Goal: Task Accomplishment & Management: Use online tool/utility

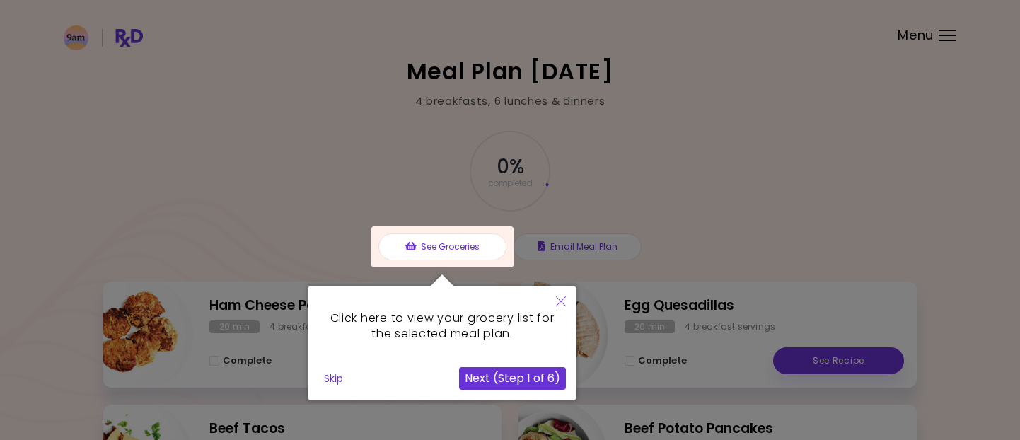
click at [530, 378] on button "Next (Step 1 of 6)" at bounding box center [512, 378] width 107 height 23
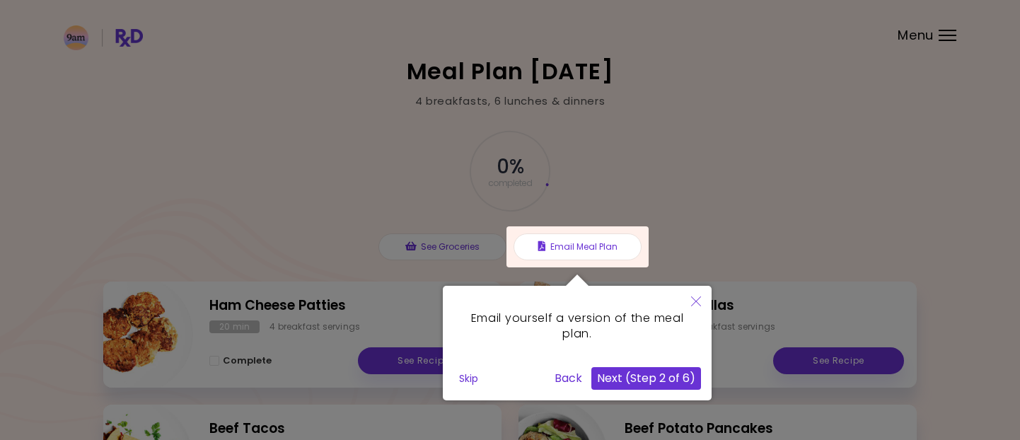
click at [662, 384] on button "Next (Step 2 of 6)" at bounding box center [646, 378] width 110 height 23
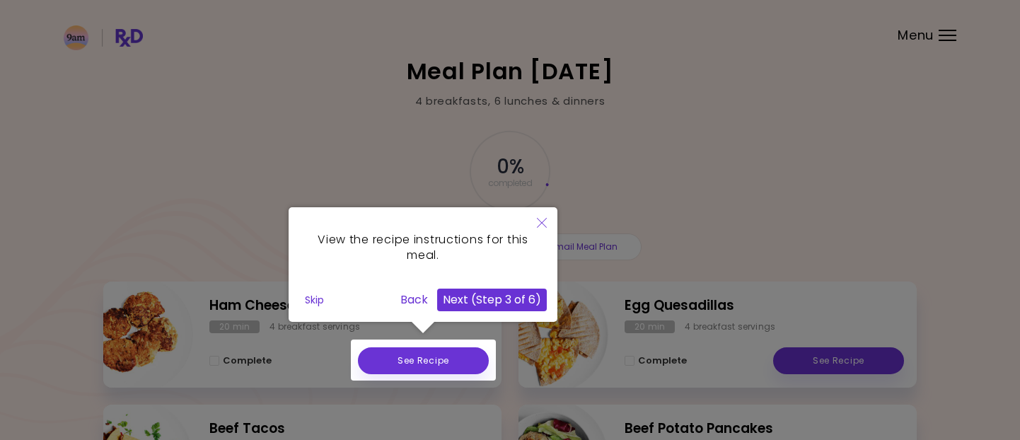
click at [455, 303] on button "Next (Step 3 of 6)" at bounding box center [492, 300] width 110 height 23
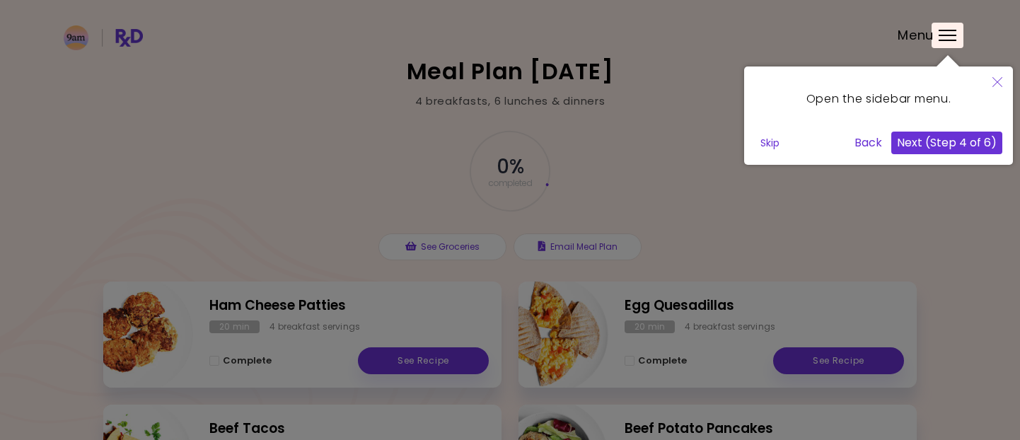
click at [946, 151] on button "Next (Step 4 of 6)" at bounding box center [946, 143] width 111 height 23
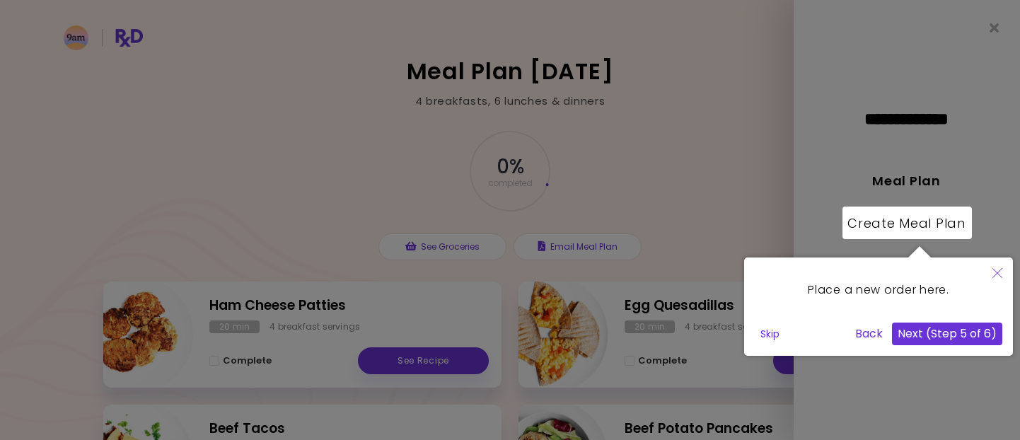
click at [919, 341] on button "Next (Step 5 of 6)" at bounding box center [947, 334] width 110 height 23
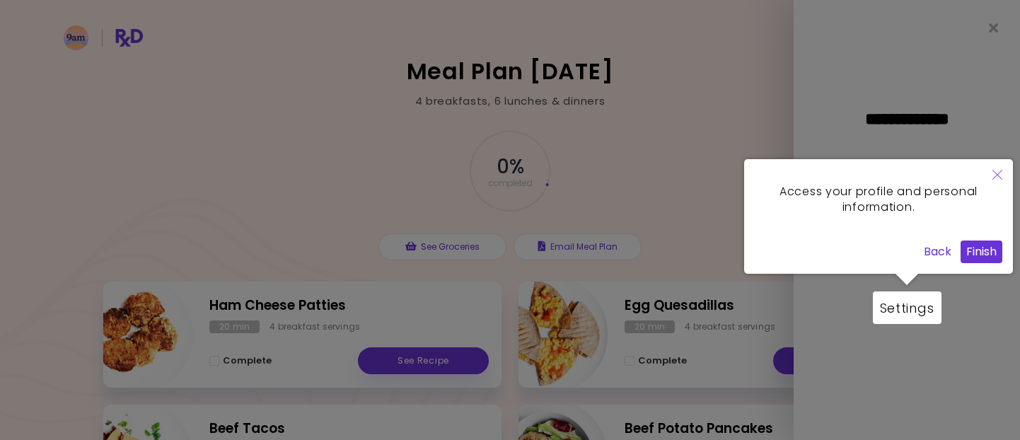
click at [963, 256] on button "Finish" at bounding box center [982, 252] width 42 height 23
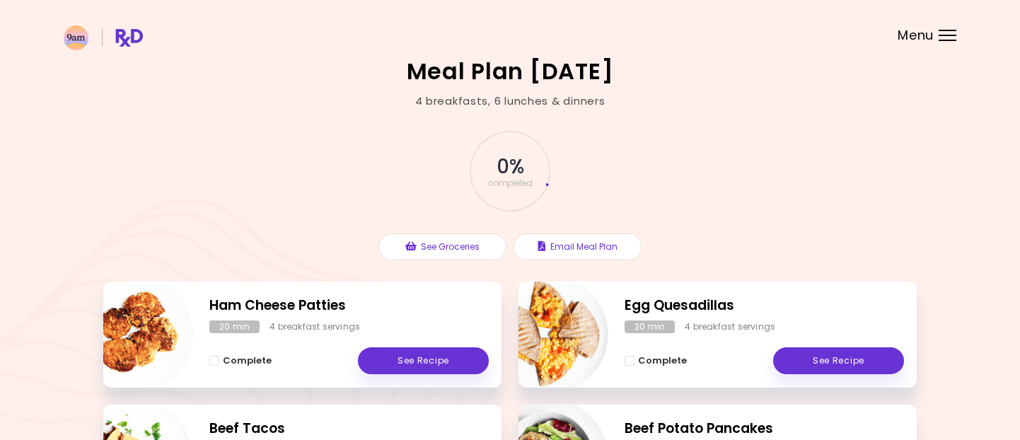
click at [948, 32] on div "Menu" at bounding box center [948, 35] width 18 height 11
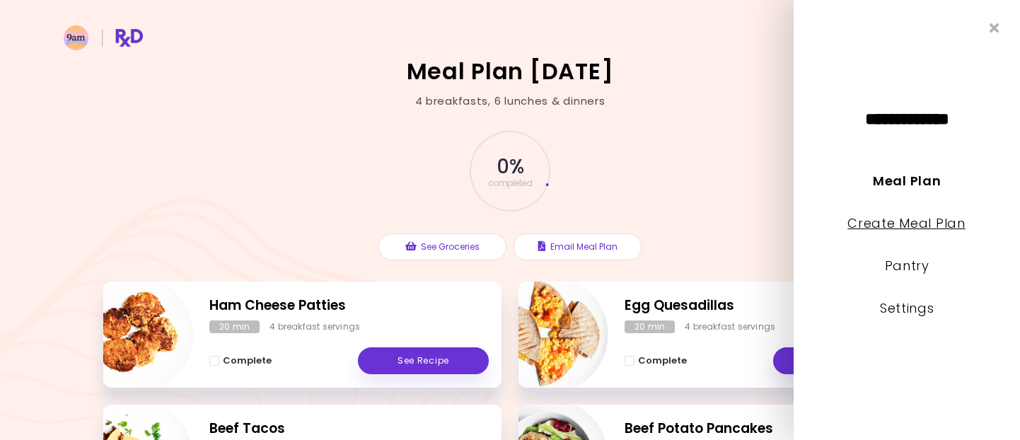
click at [932, 221] on link "Create Meal Plan" at bounding box center [907, 223] width 118 height 18
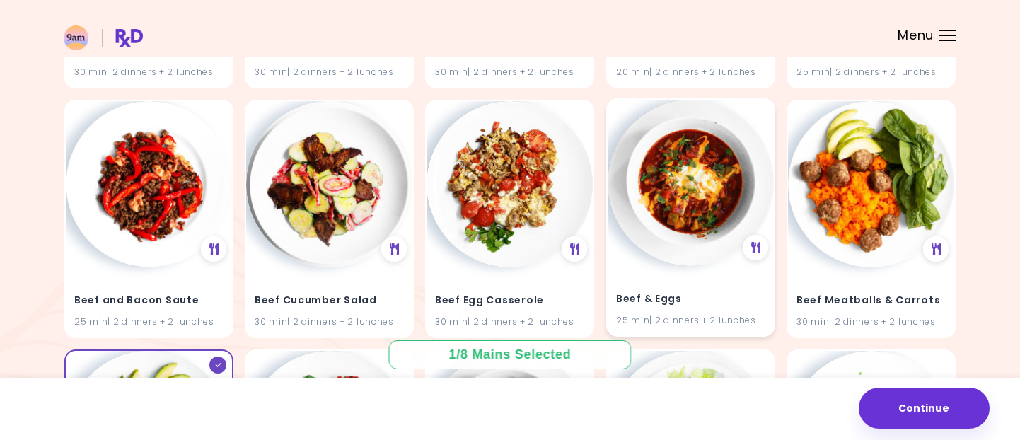
scroll to position [707, 0]
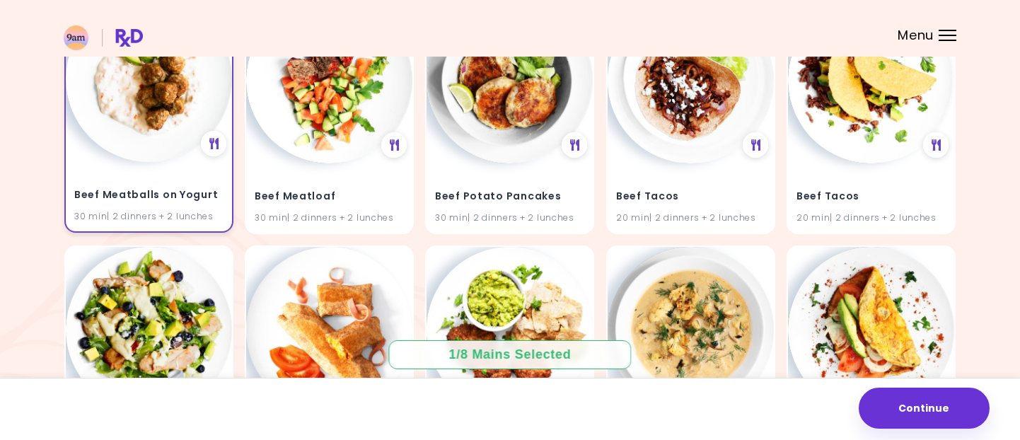
click at [176, 182] on div "Beef Meatballs on Yogurt 30 min | 2 dinners + 2 lunches" at bounding box center [149, 196] width 166 height 69
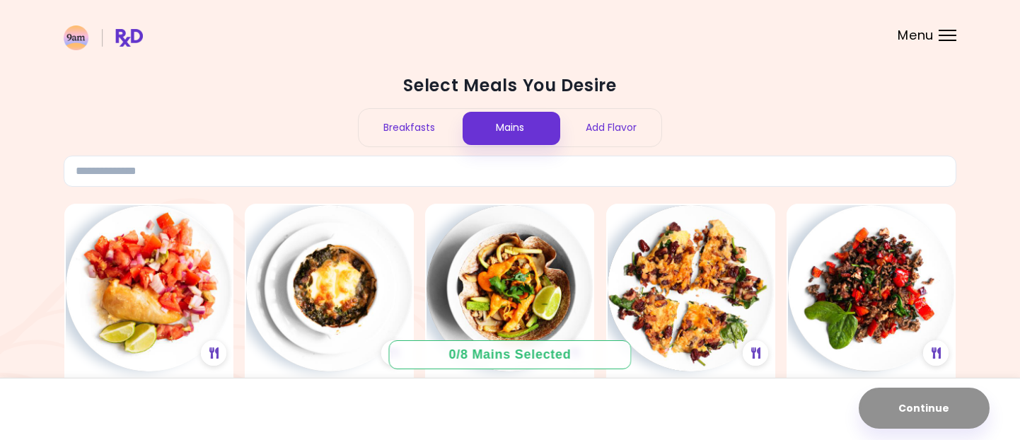
scroll to position [54, 0]
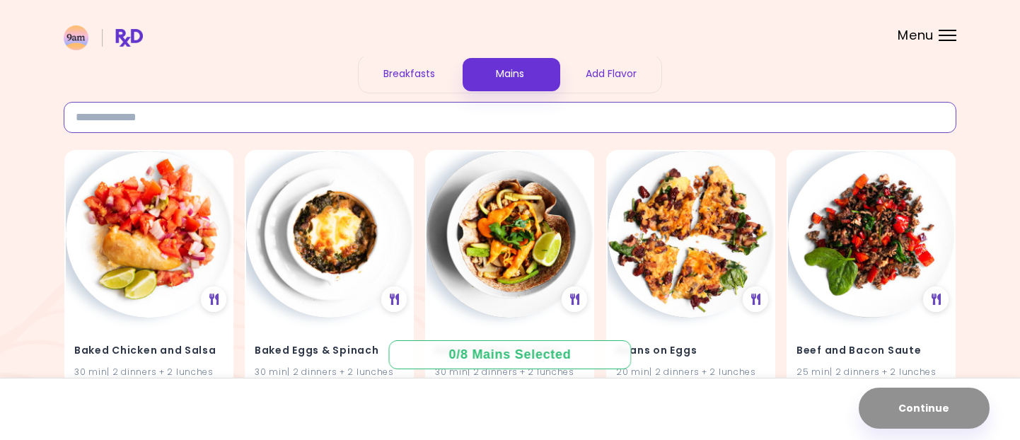
click at [245, 120] on input at bounding box center [510, 117] width 893 height 31
type input "*******"
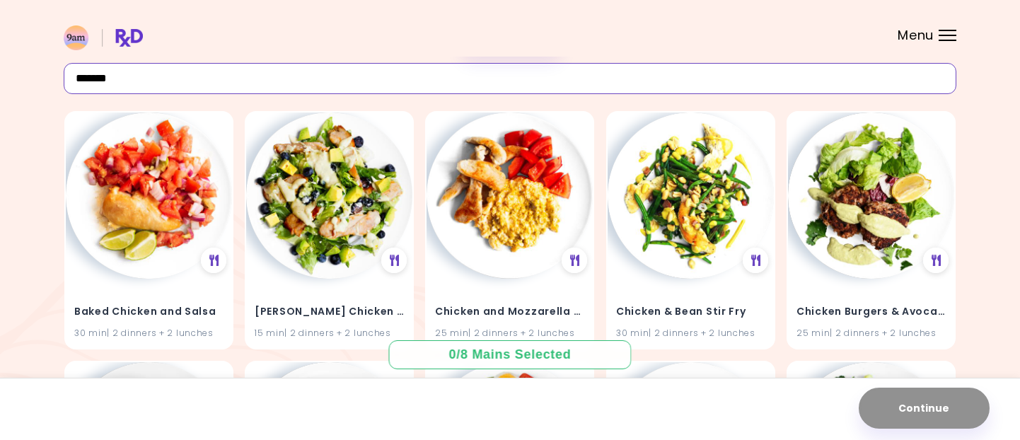
scroll to position [107, 0]
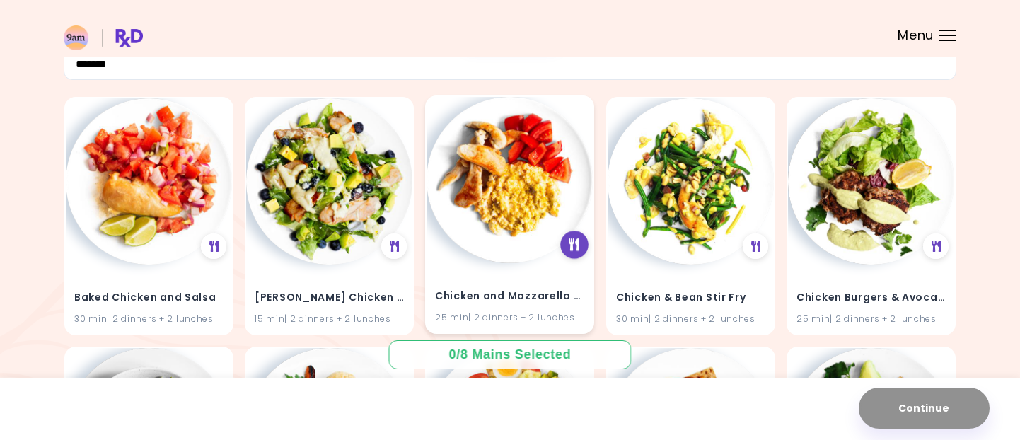
click at [578, 242] on icon at bounding box center [574, 244] width 11 height 13
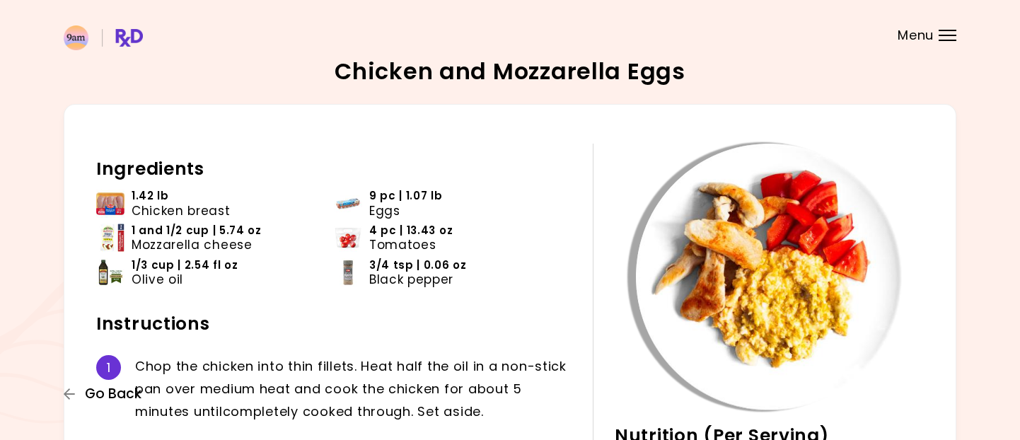
click at [83, 393] on button "Go Back" at bounding box center [106, 394] width 85 height 16
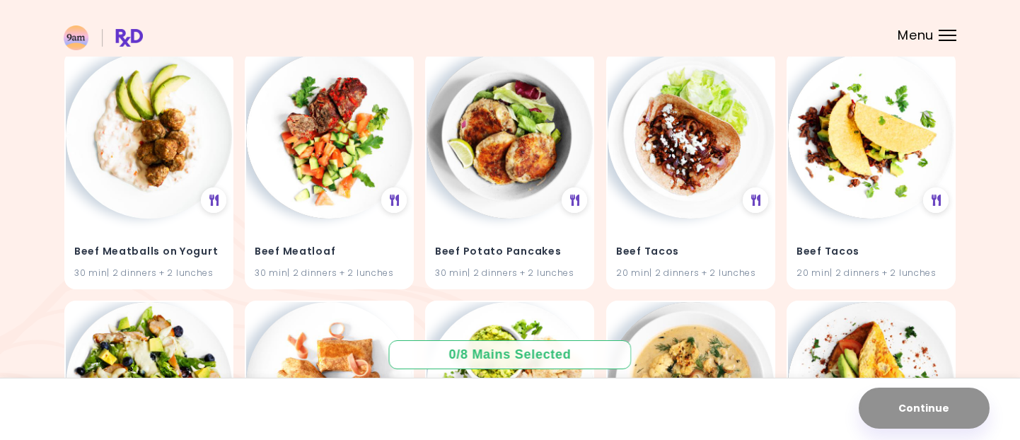
scroll to position [676, 0]
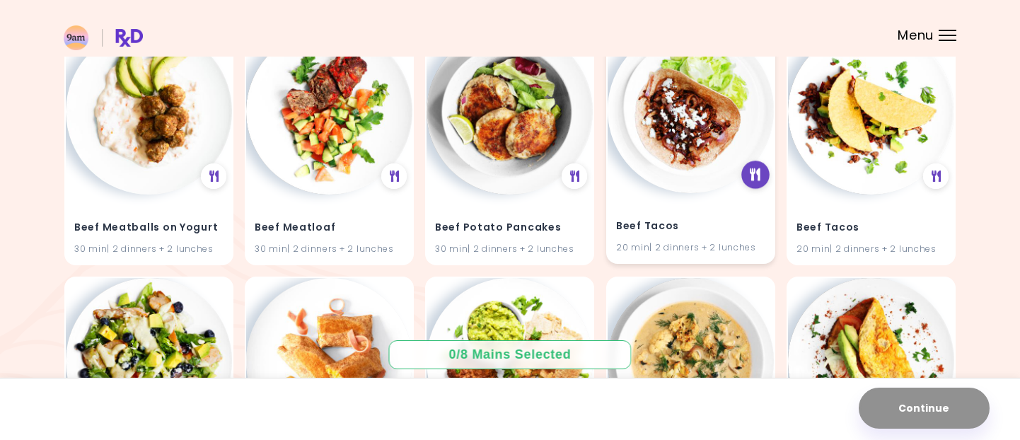
click at [757, 178] on icon at bounding box center [756, 174] width 11 height 13
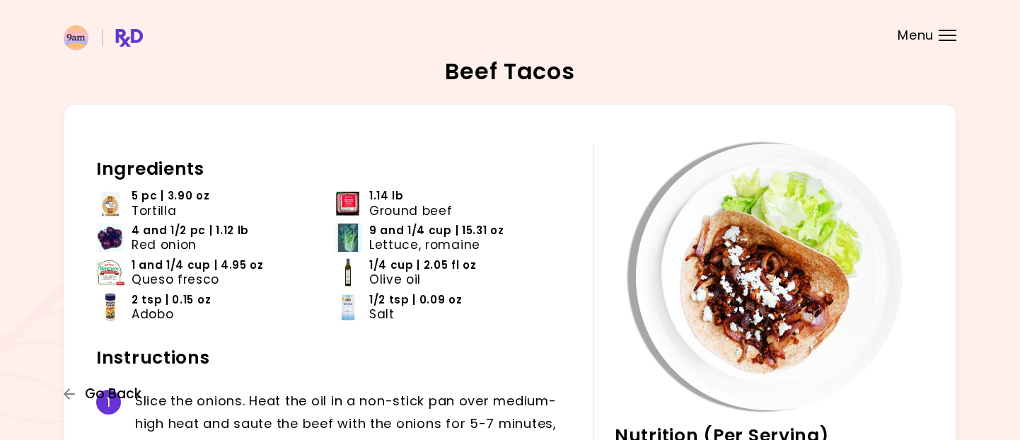
click at [112, 398] on span "Go Back" at bounding box center [113, 394] width 57 height 16
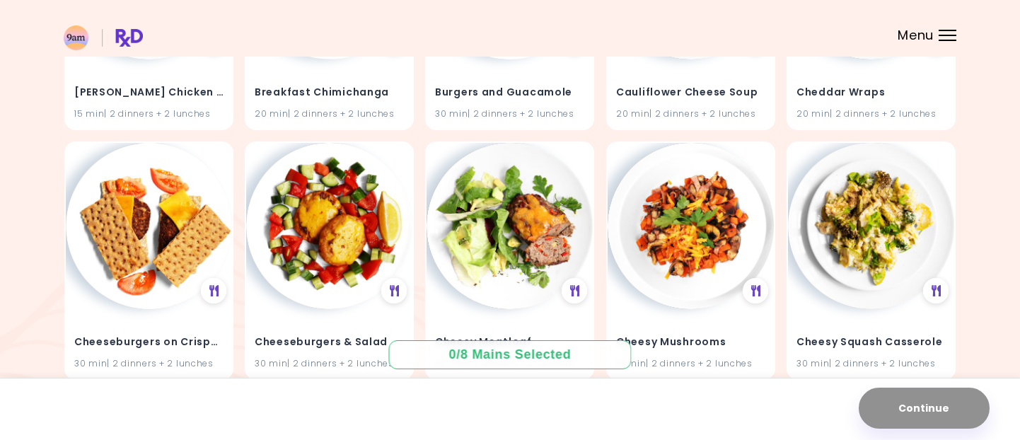
scroll to position [707, 0]
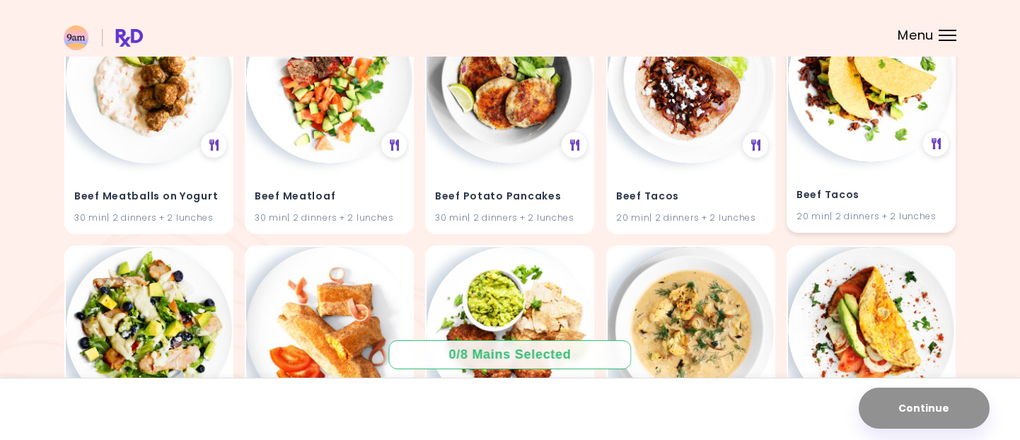
click at [835, 97] on img at bounding box center [871, 79] width 166 height 166
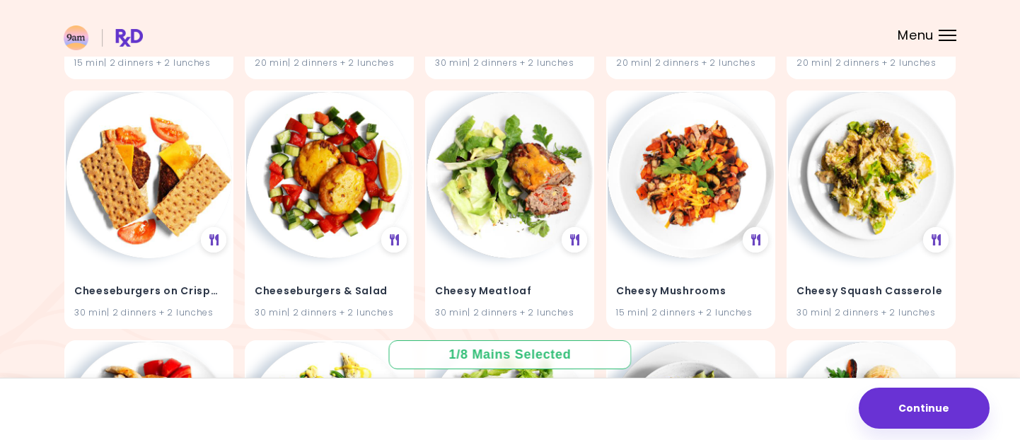
scroll to position [1128, 0]
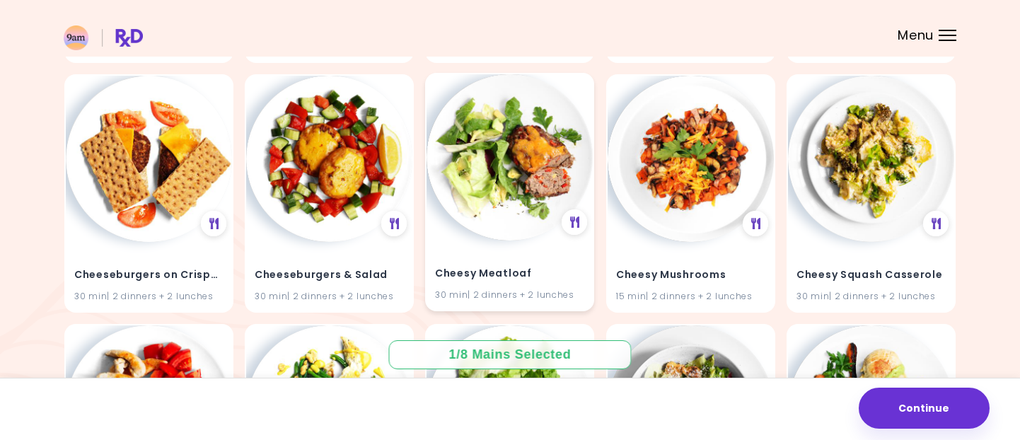
click at [538, 227] on img at bounding box center [510, 157] width 166 height 166
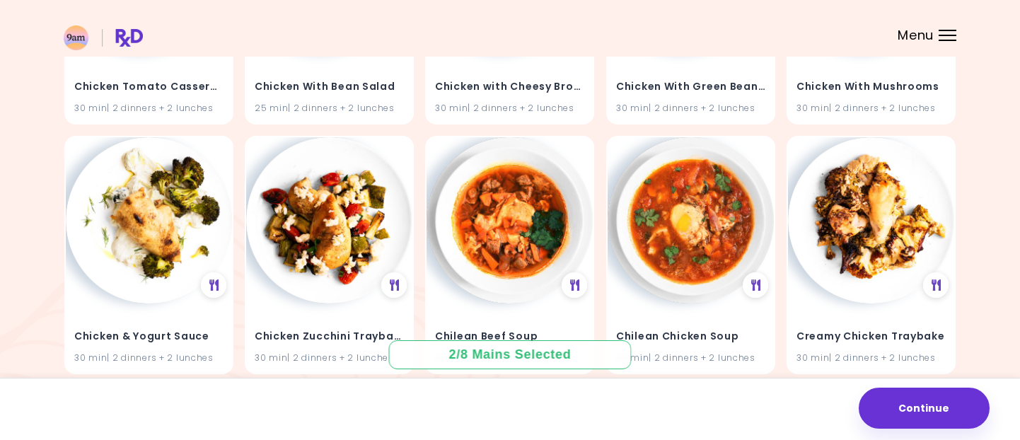
scroll to position [2606, 0]
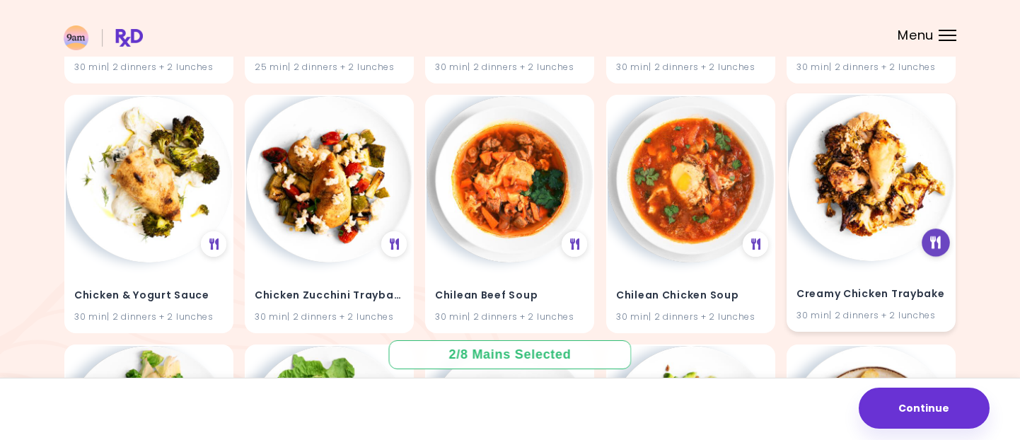
click at [936, 250] on div at bounding box center [936, 243] width 28 height 28
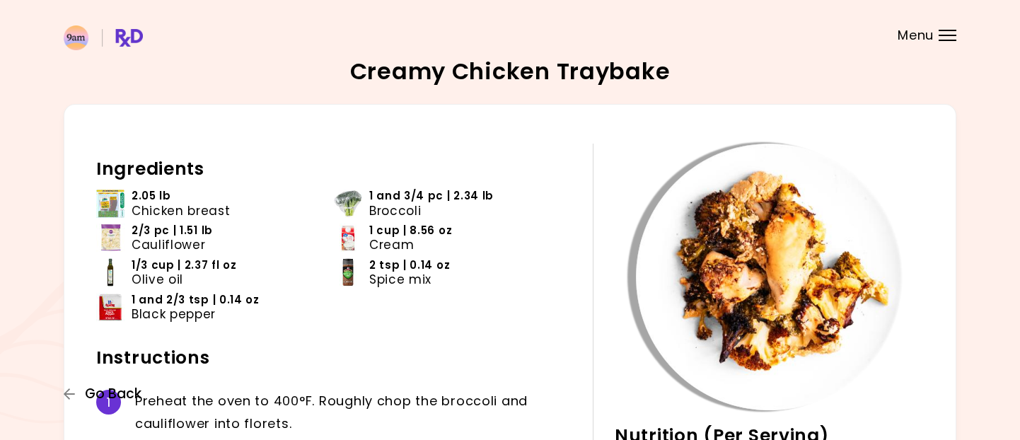
click at [77, 398] on button "Go Back" at bounding box center [106, 394] width 85 height 16
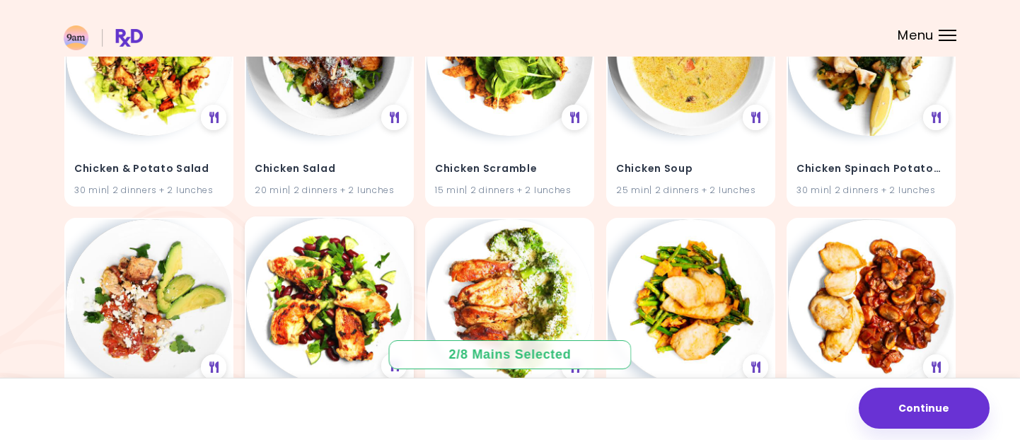
scroll to position [2587, 0]
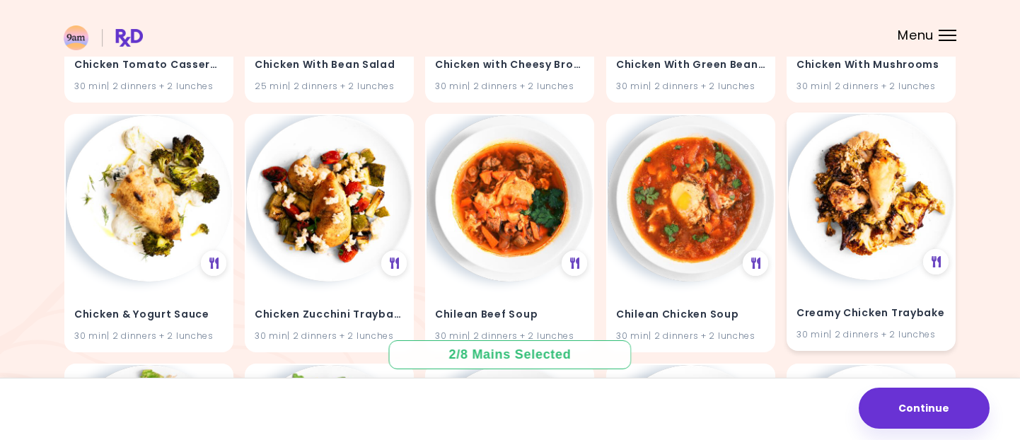
click at [843, 219] on img at bounding box center [871, 197] width 166 height 166
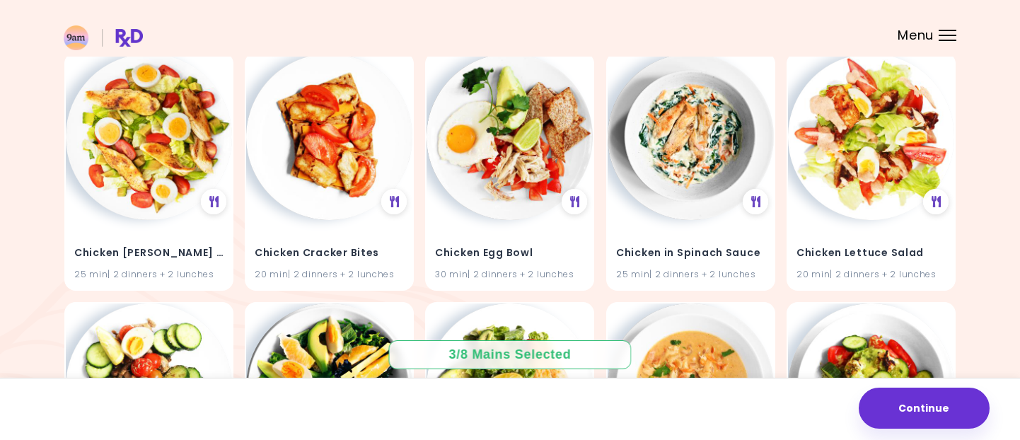
scroll to position [0, 0]
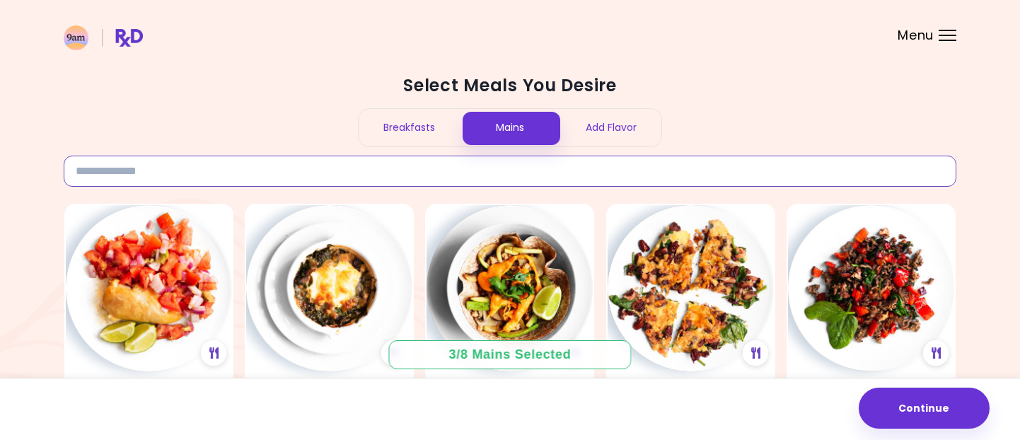
click at [323, 175] on input at bounding box center [510, 171] width 893 height 31
type input "*******"
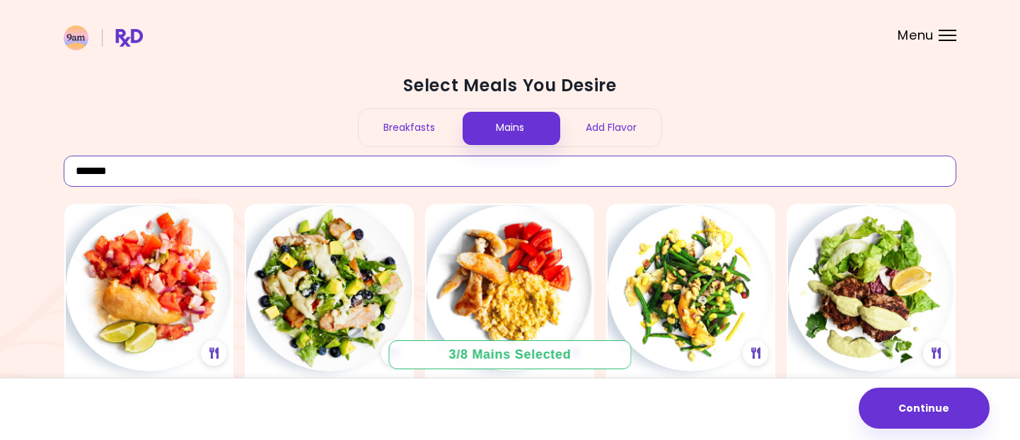
drag, startPoint x: 146, startPoint y: 176, endPoint x: 66, endPoint y: 166, distance: 81.3
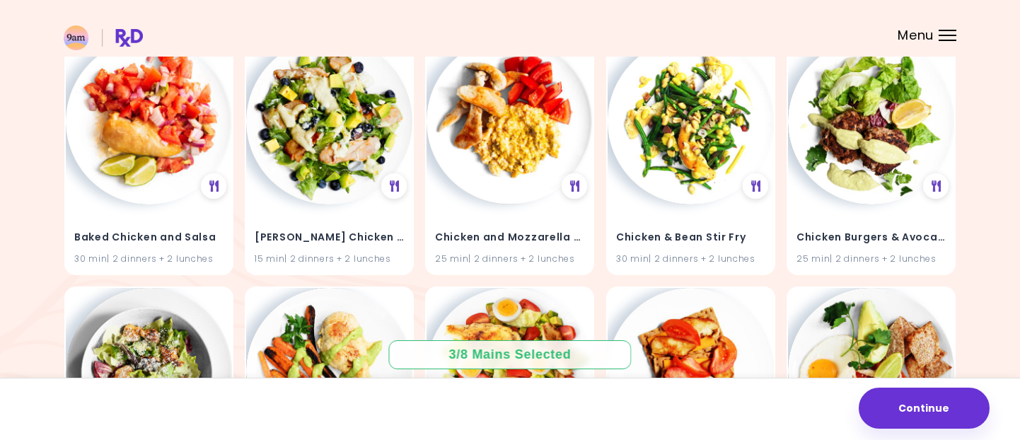
scroll to position [124, 0]
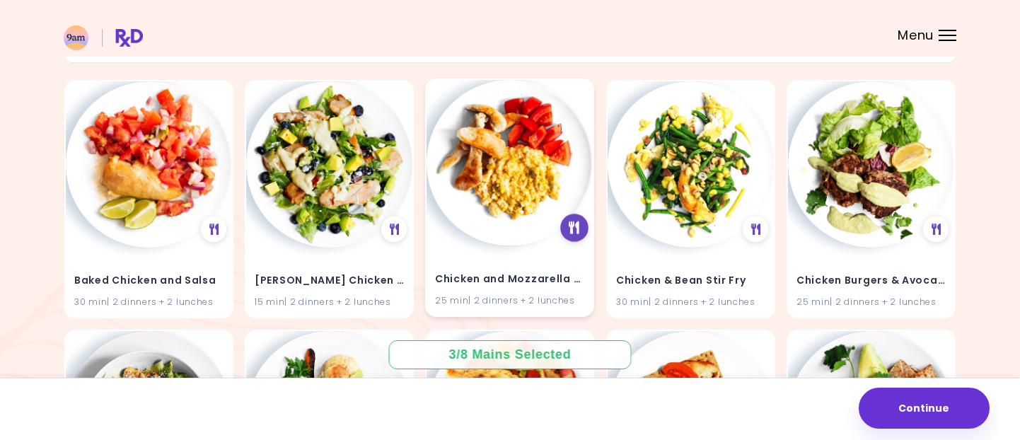
click at [569, 227] on icon at bounding box center [574, 227] width 11 height 13
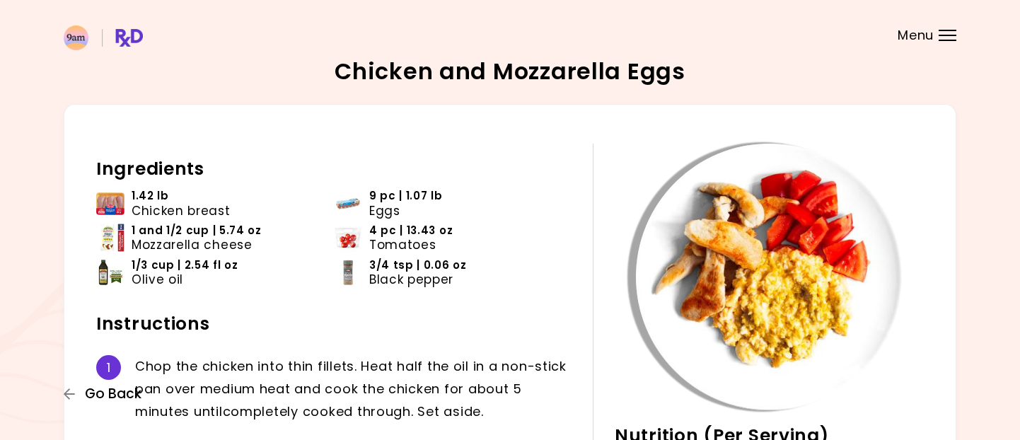
click at [105, 391] on span "Go Back" at bounding box center [113, 394] width 57 height 16
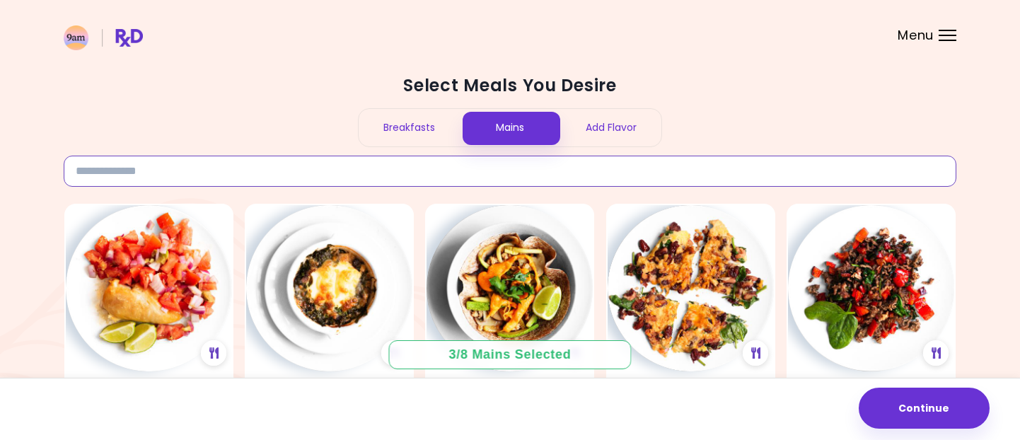
click at [235, 173] on input at bounding box center [510, 171] width 893 height 31
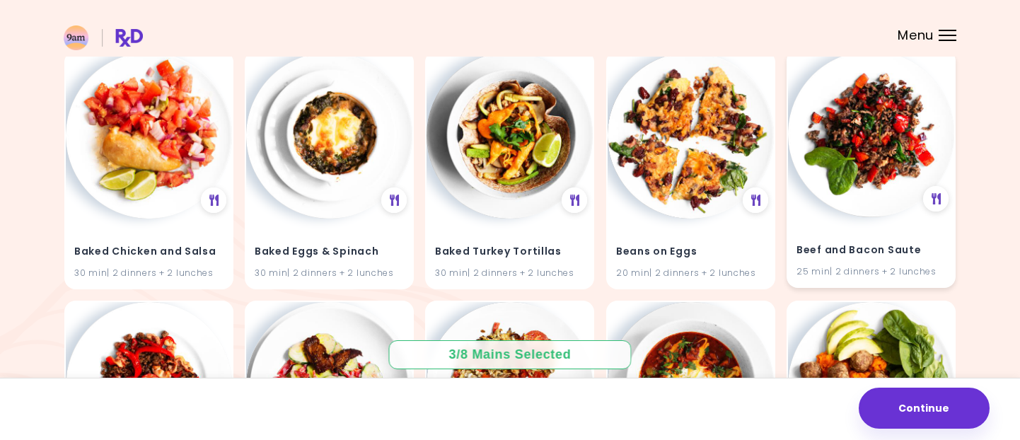
scroll to position [110, 0]
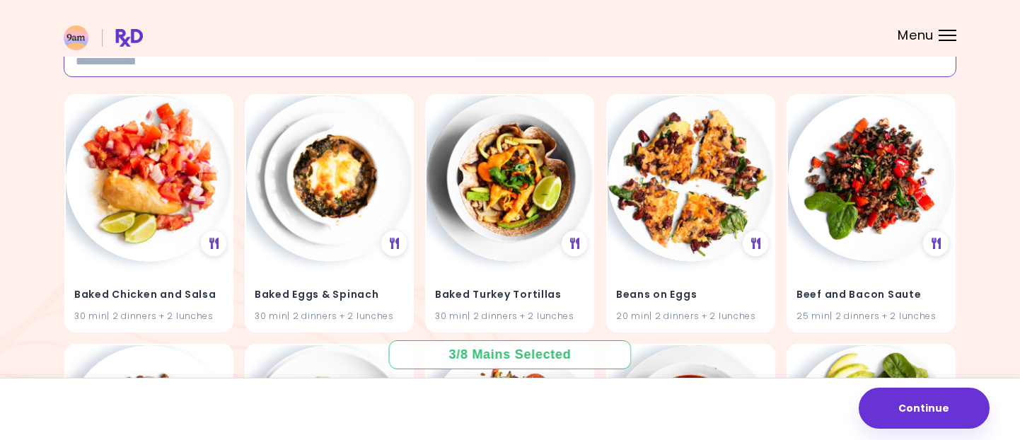
click at [124, 60] on input at bounding box center [510, 61] width 893 height 31
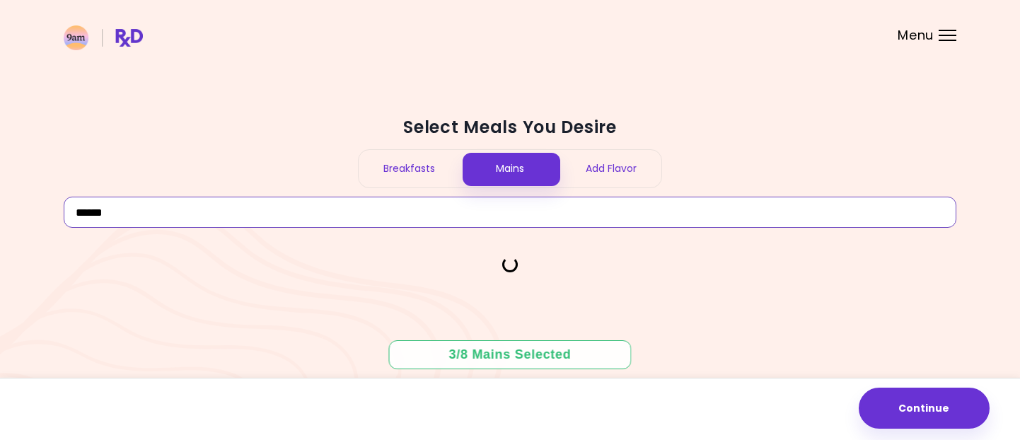
scroll to position [0, 0]
drag, startPoint x: 128, startPoint y: 219, endPoint x: 134, endPoint y: 214, distance: 7.5
click at [128, 220] on input "******" at bounding box center [516, 212] width 904 height 31
drag, startPoint x: 124, startPoint y: 219, endPoint x: 30, endPoint y: 224, distance: 93.5
click at [30, 224] on div "Select Meals You Desire Breakfasts Mains Add Flavor ***** No recipes found 3 / …" at bounding box center [515, 220] width 1031 height 440
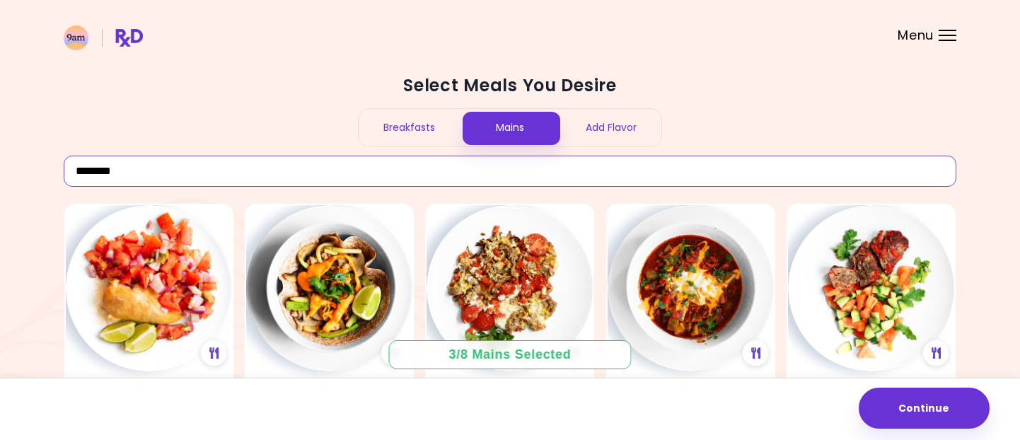
type input "********"
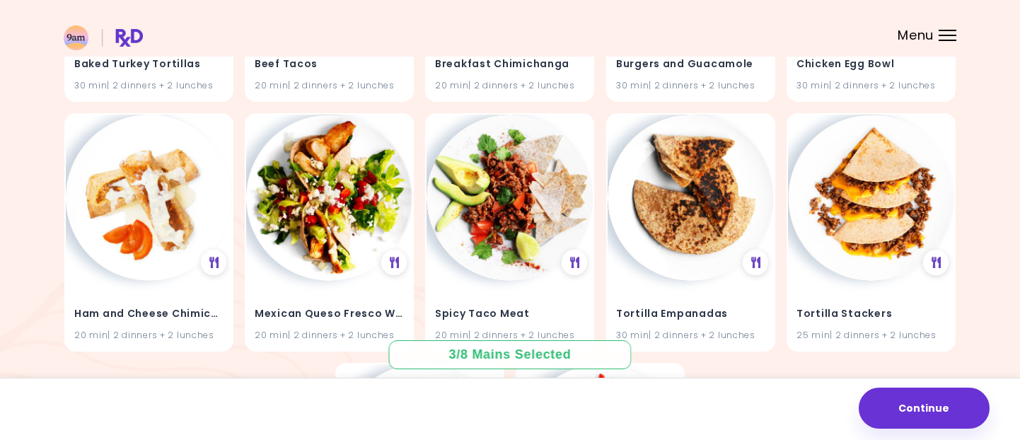
scroll to position [346, 0]
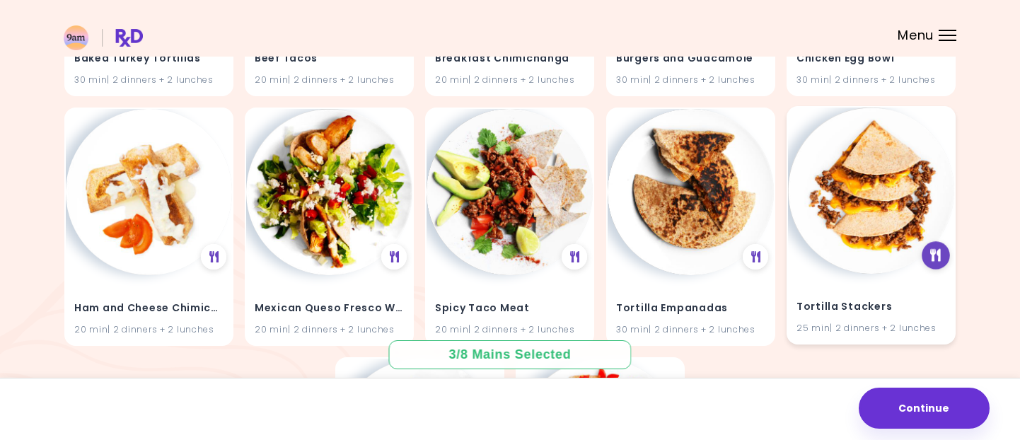
click at [945, 254] on div at bounding box center [936, 255] width 28 height 28
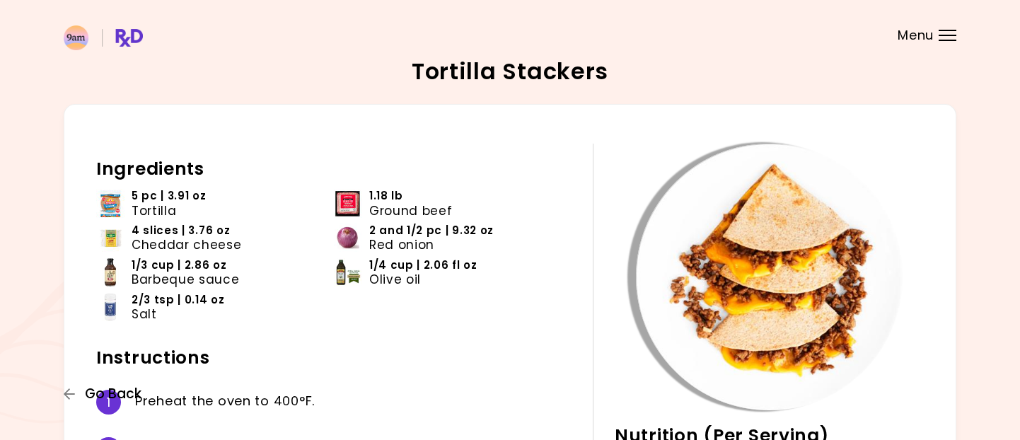
click at [93, 400] on span "Go Back" at bounding box center [113, 394] width 57 height 16
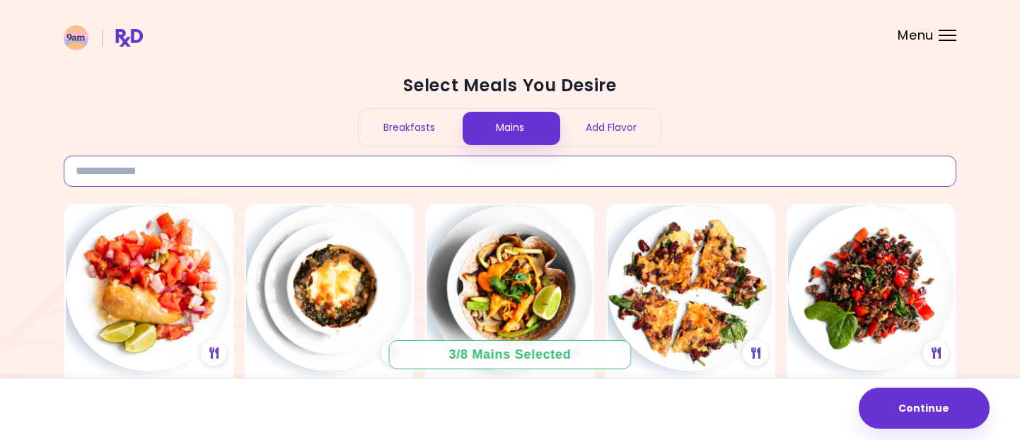
click at [173, 175] on input at bounding box center [510, 171] width 893 height 31
type input "********"
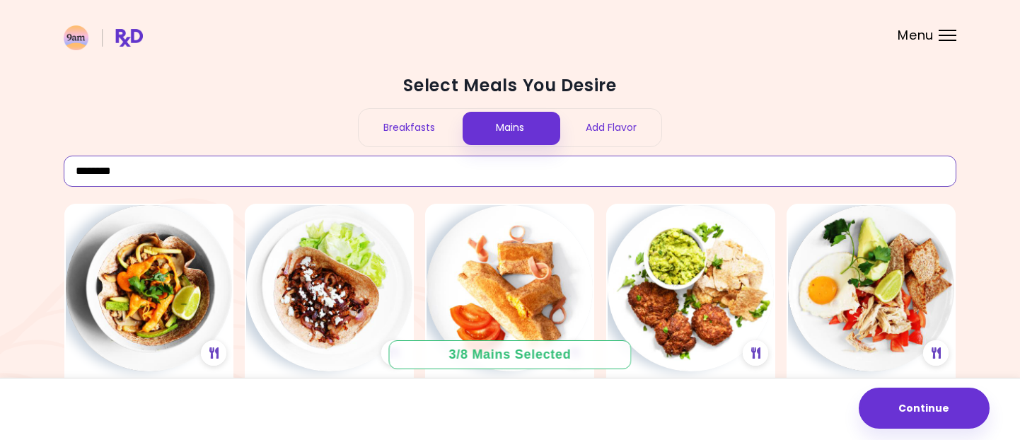
scroll to position [354, 0]
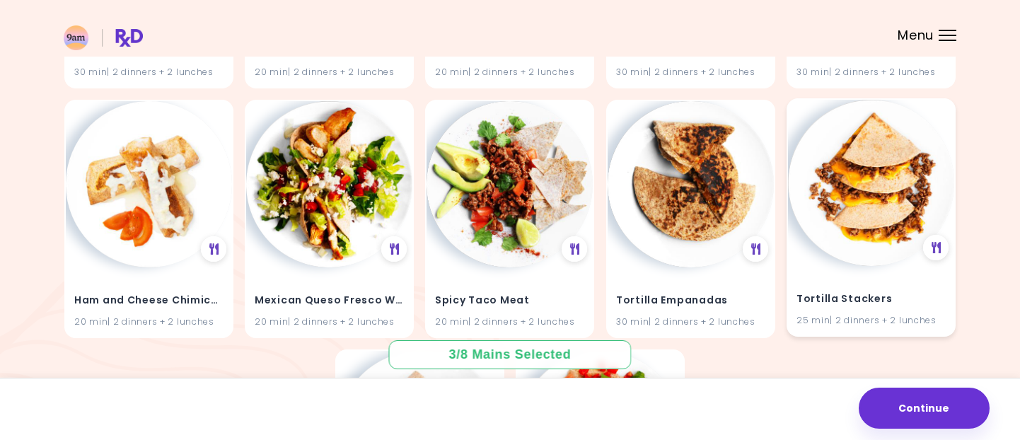
click at [891, 190] on img at bounding box center [871, 183] width 166 height 166
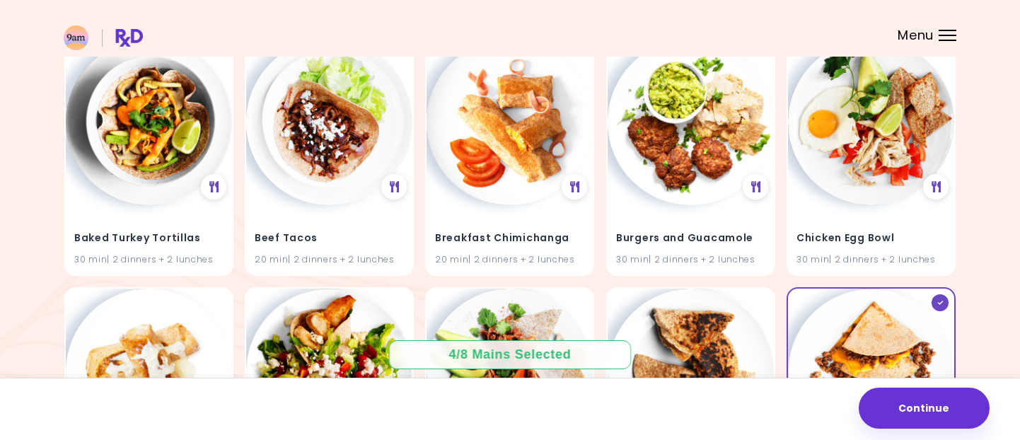
scroll to position [140, 0]
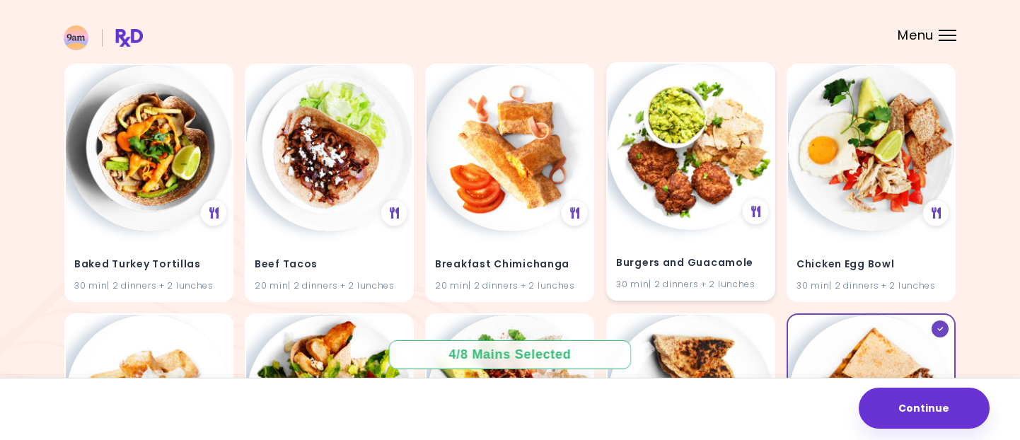
click at [698, 154] on img at bounding box center [691, 147] width 166 height 166
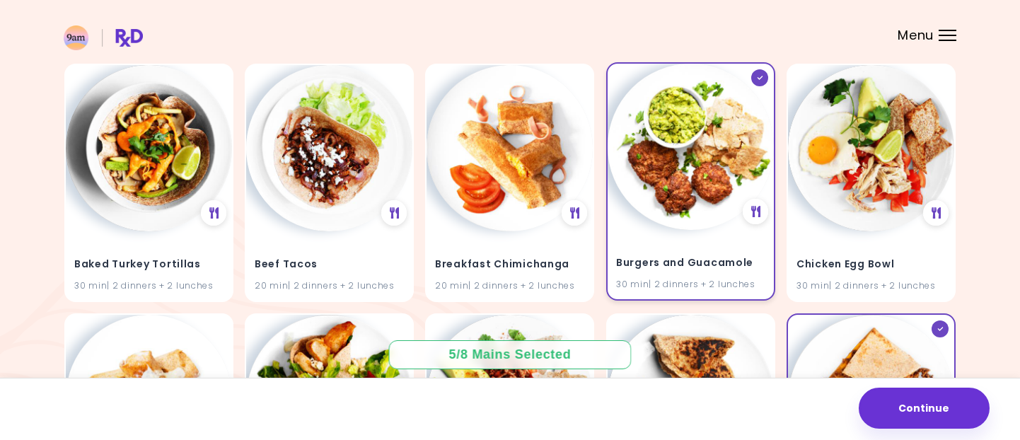
drag, startPoint x: 727, startPoint y: 156, endPoint x: 735, endPoint y: 161, distance: 9.6
click at [726, 156] on img at bounding box center [691, 147] width 166 height 166
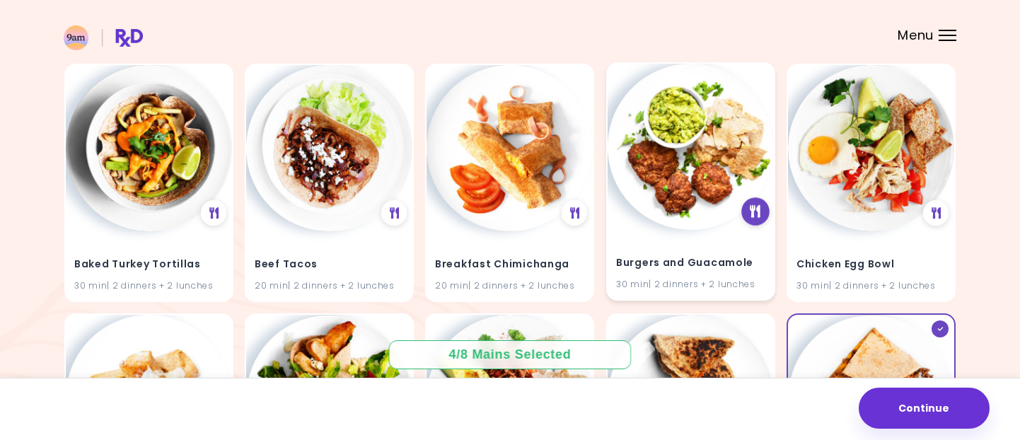
click at [755, 210] on icon at bounding box center [756, 211] width 11 height 13
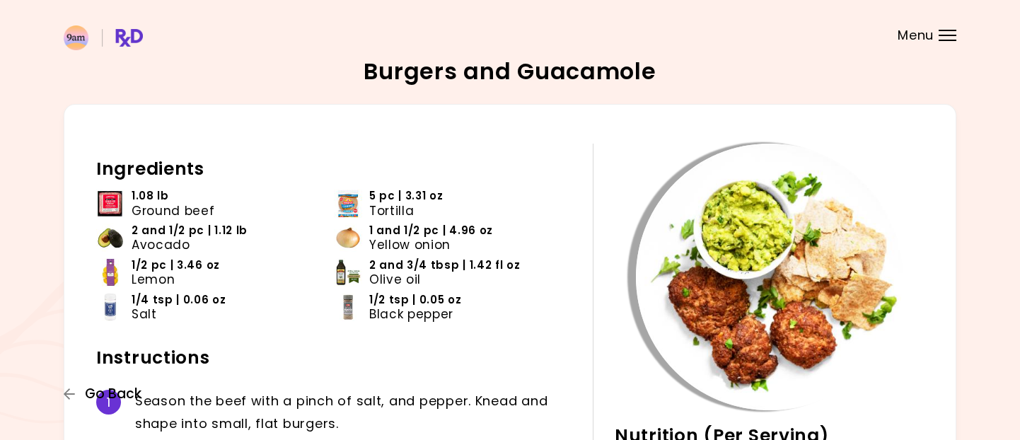
click at [102, 394] on span "Go Back" at bounding box center [113, 394] width 57 height 16
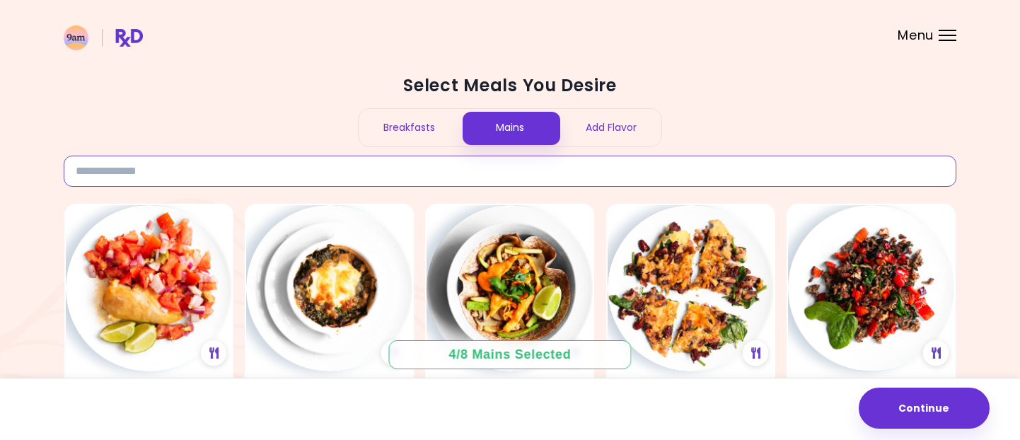
click at [416, 180] on input at bounding box center [510, 171] width 893 height 31
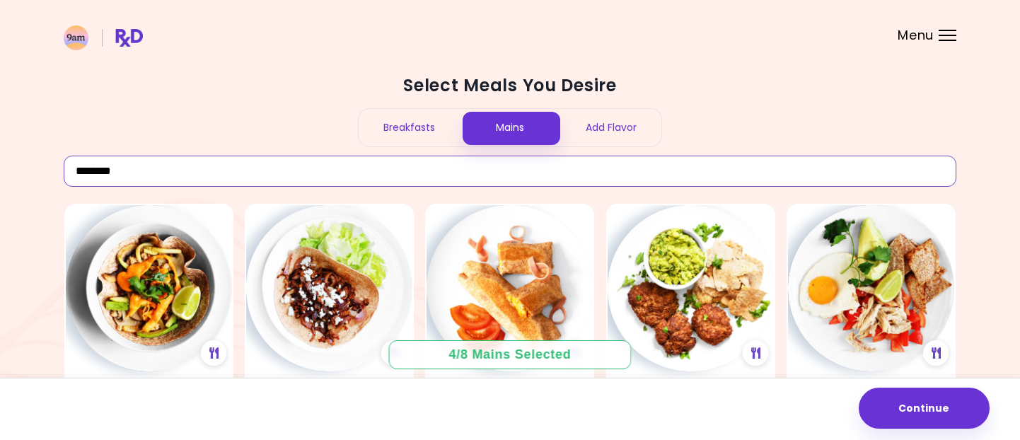
type input "********"
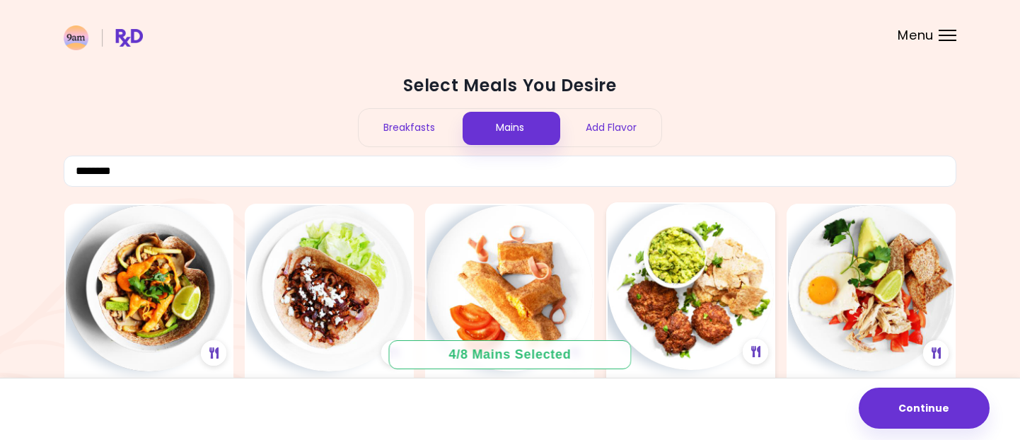
click at [652, 302] on img at bounding box center [691, 287] width 166 height 166
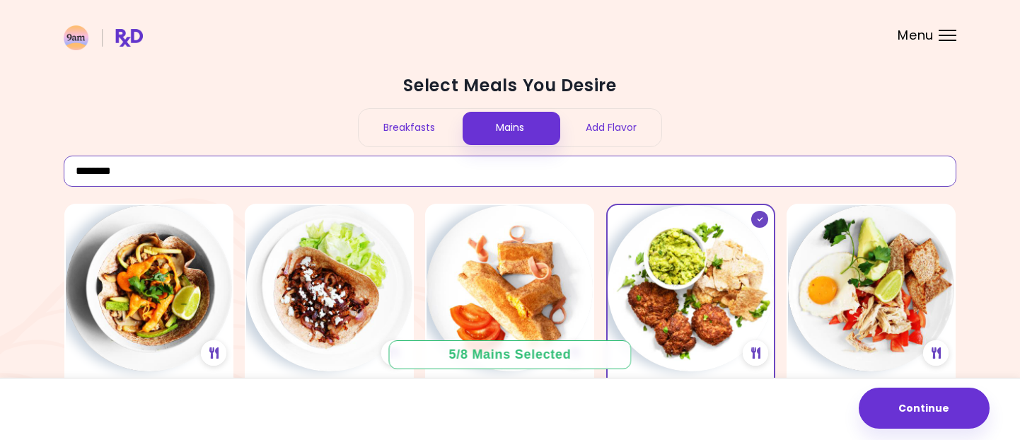
drag, startPoint x: 209, startPoint y: 170, endPoint x: 49, endPoint y: 170, distance: 160.6
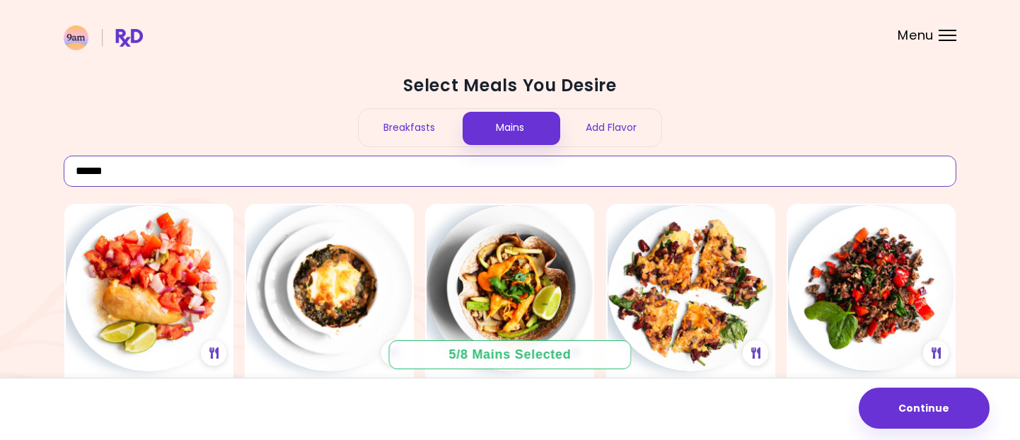
type input "******"
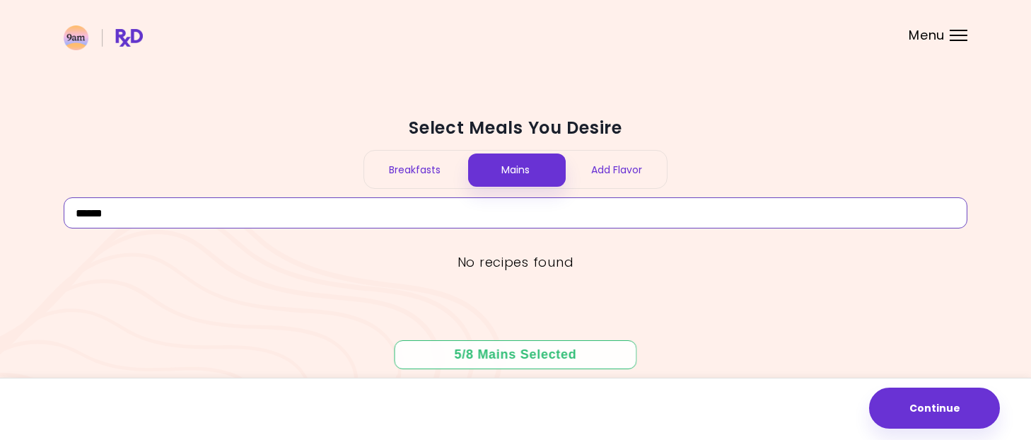
drag, startPoint x: 121, startPoint y: 216, endPoint x: 52, endPoint y: 225, distance: 69.9
click at [52, 225] on div "Select Meals You Desire Breakfasts Mains Add Flavor ****** No recipes found 5 /…" at bounding box center [515, 220] width 1031 height 440
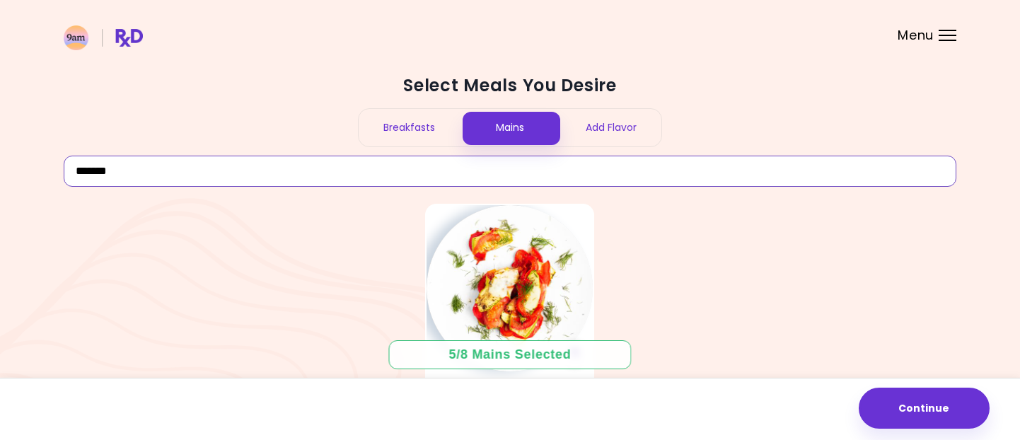
type input "*******"
drag, startPoint x: 153, startPoint y: 156, endPoint x: -1, endPoint y: 161, distance: 154.3
click at [0, 161] on html "**********" at bounding box center [510, 286] width 1020 height 572
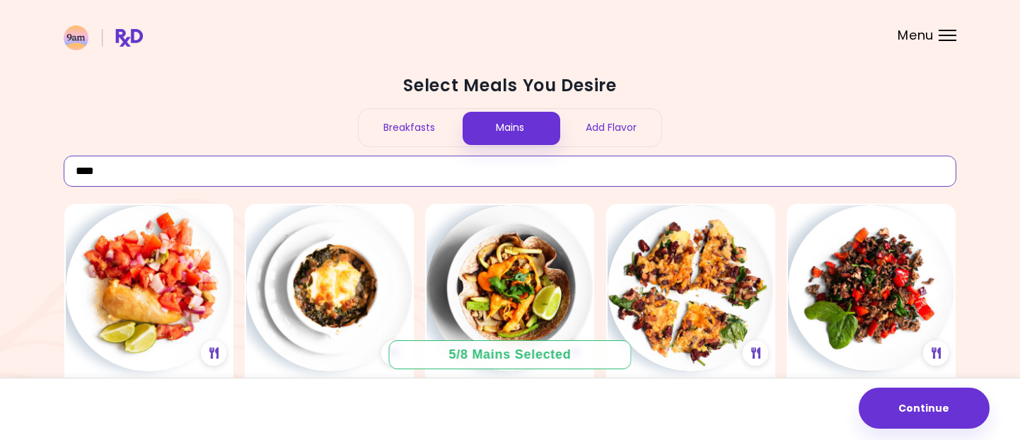
type input "****"
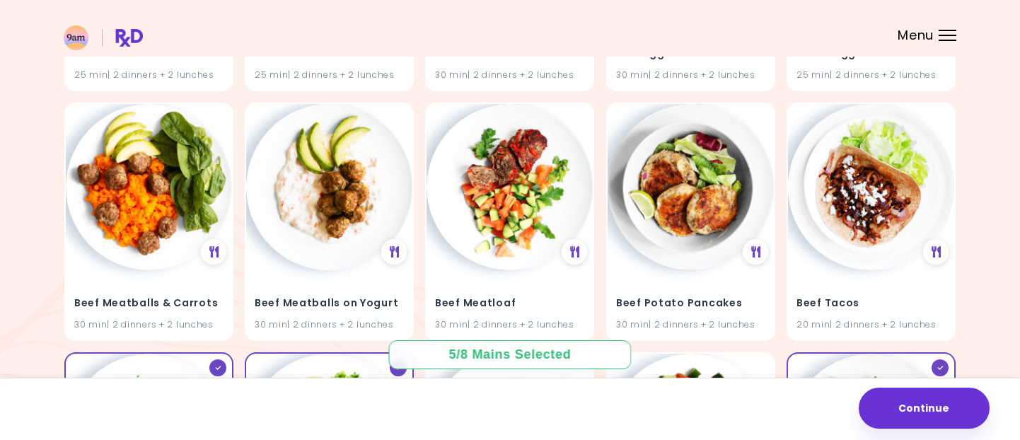
scroll to position [357, 0]
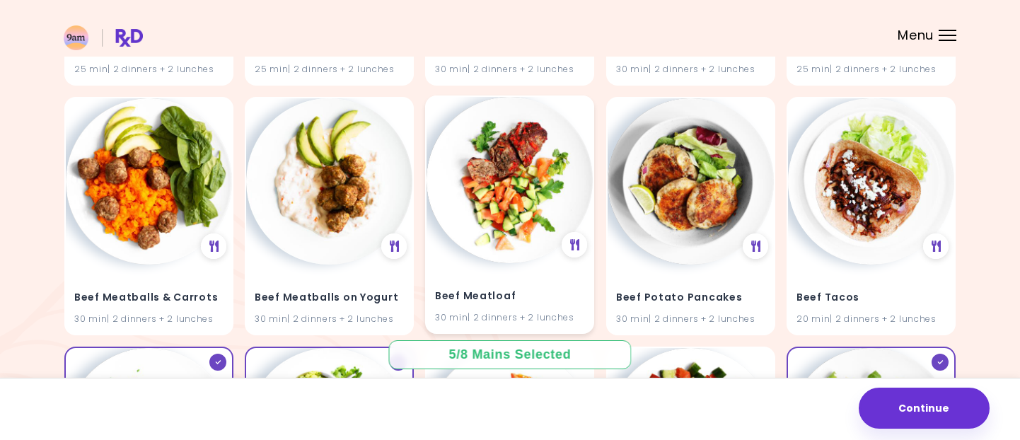
click at [529, 174] on img at bounding box center [510, 180] width 166 height 166
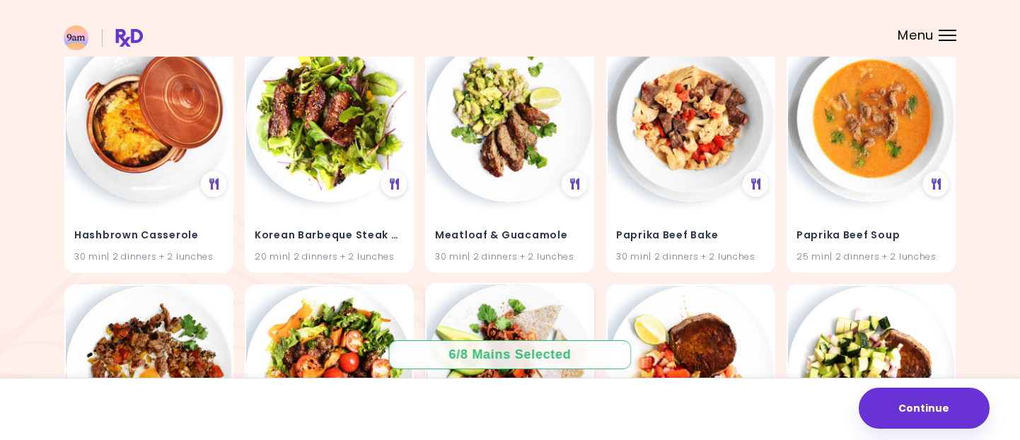
scroll to position [1174, 0]
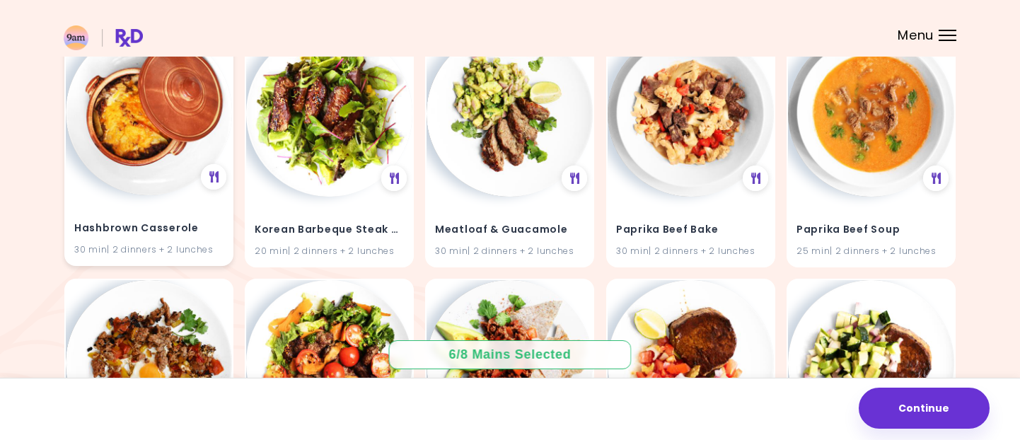
click at [82, 190] on div "Hashbrown Casserole 30 min | 2 dinners + 2 lunches" at bounding box center [148, 147] width 169 height 238
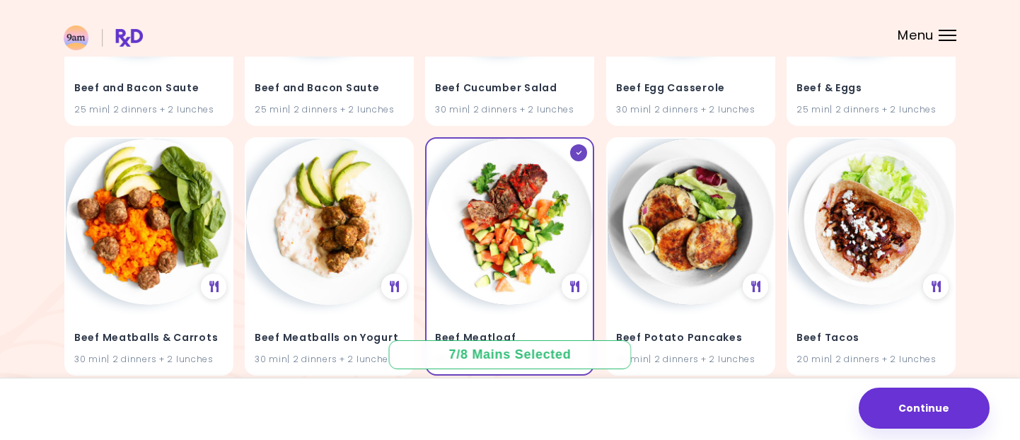
scroll to position [0, 0]
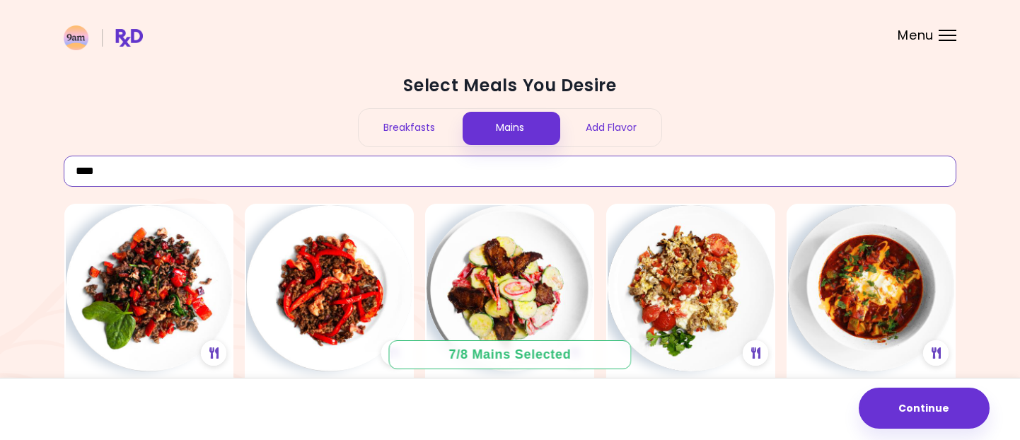
drag, startPoint x: 125, startPoint y: 173, endPoint x: 3, endPoint y: 202, distance: 124.9
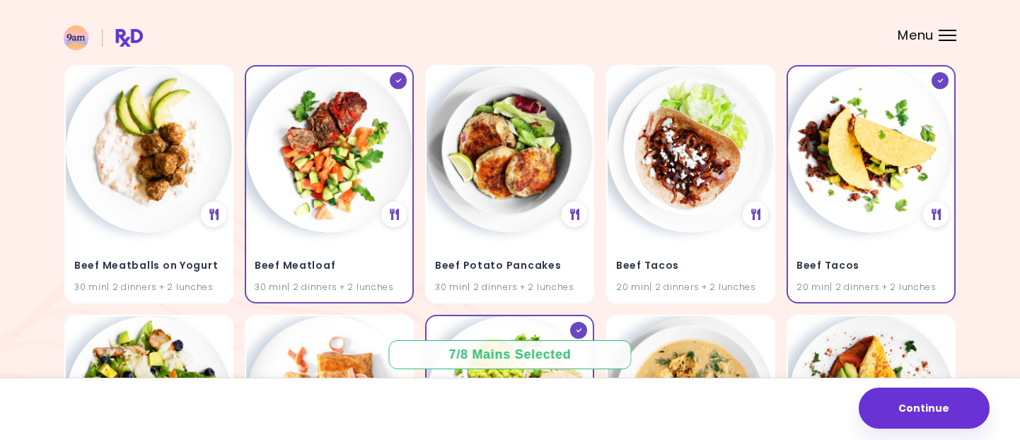
scroll to position [644, 0]
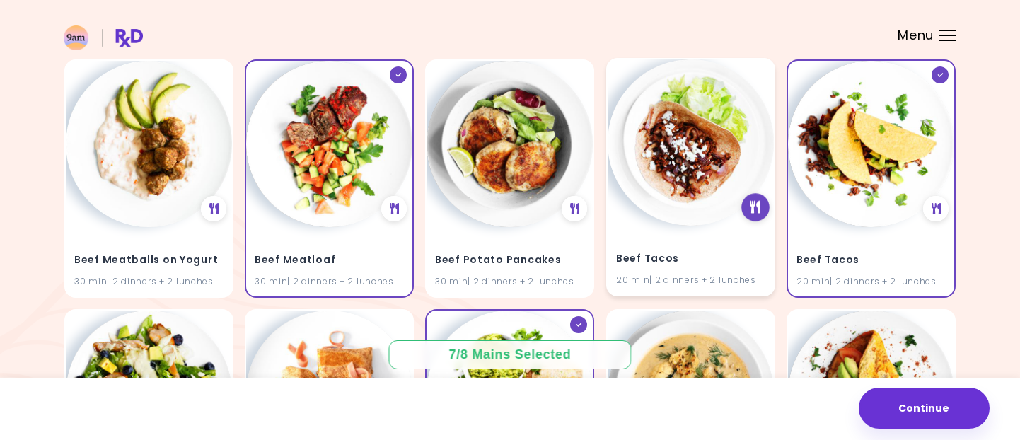
click at [755, 215] on div at bounding box center [755, 207] width 28 height 28
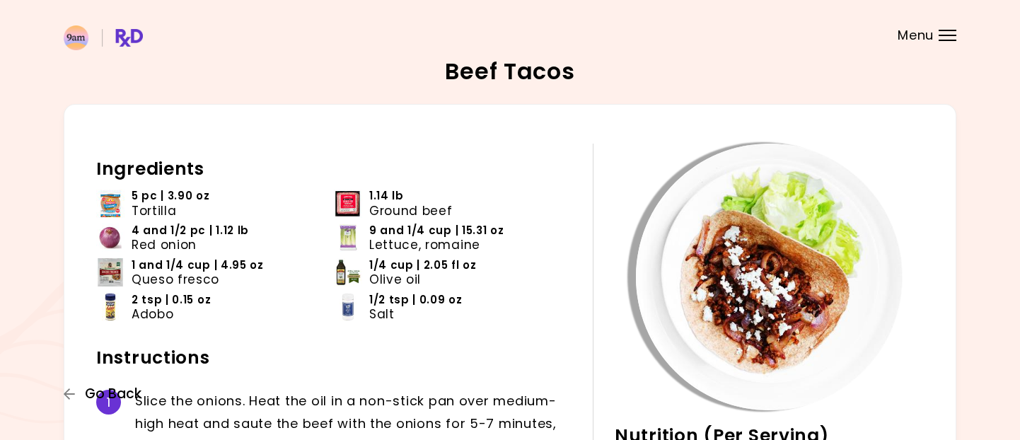
click at [84, 391] on button "Go Back" at bounding box center [106, 394] width 85 height 16
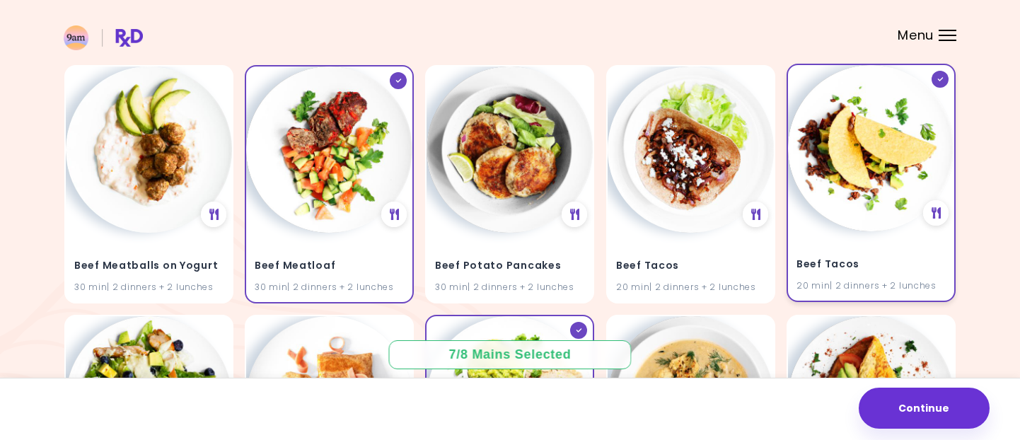
scroll to position [647, 0]
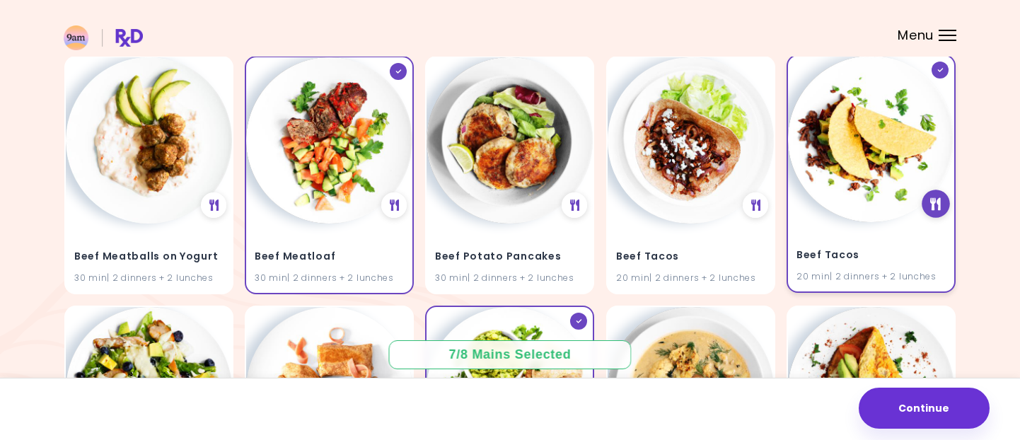
click at [937, 207] on icon at bounding box center [936, 203] width 11 height 13
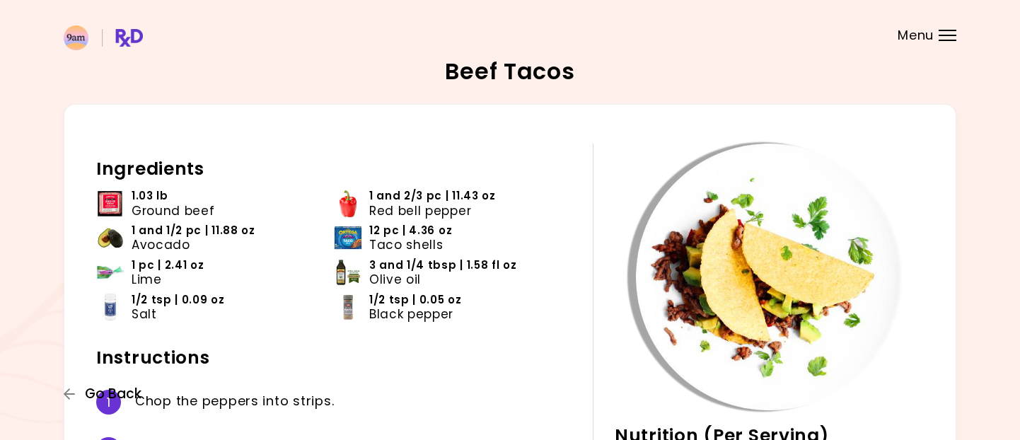
click at [110, 389] on span "Go Back" at bounding box center [113, 394] width 57 height 16
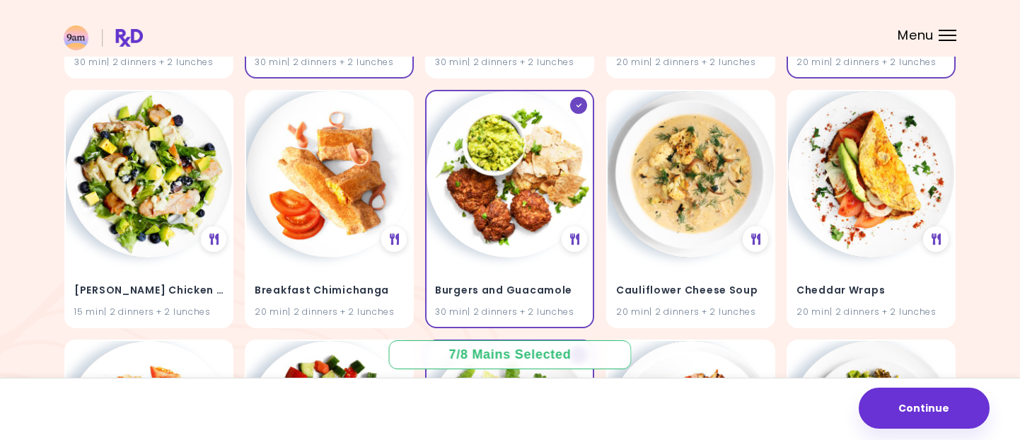
scroll to position [873, 0]
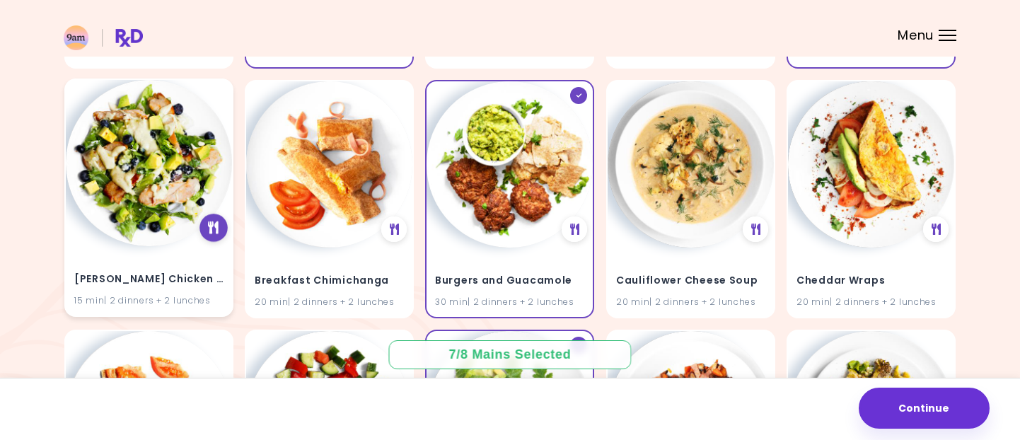
click at [215, 233] on icon at bounding box center [213, 228] width 11 height 13
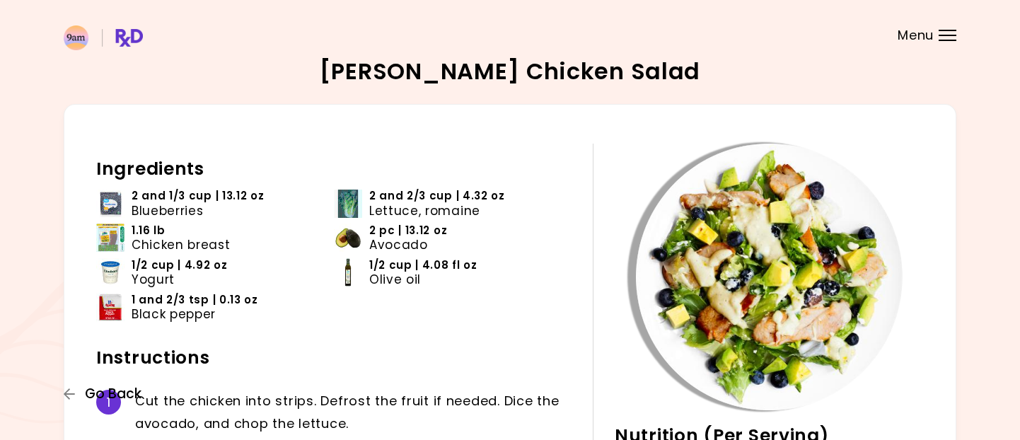
click at [111, 395] on span "Go Back" at bounding box center [113, 394] width 57 height 16
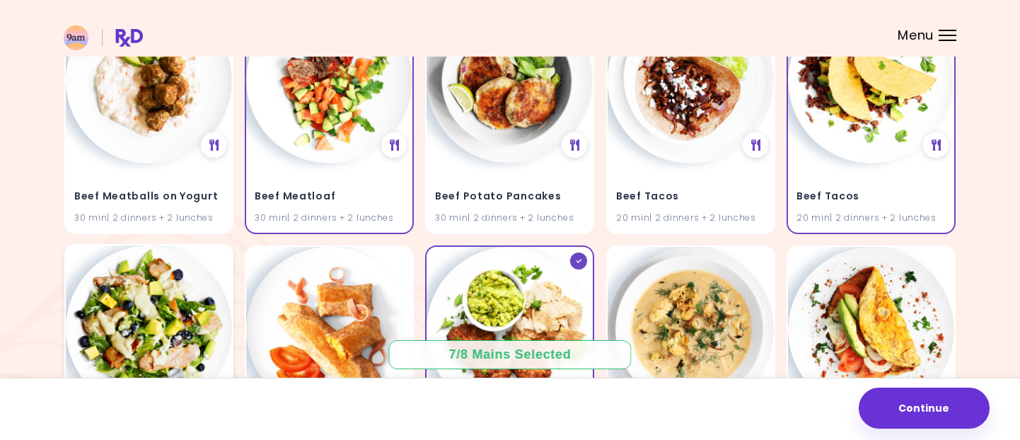
scroll to position [1061, 0]
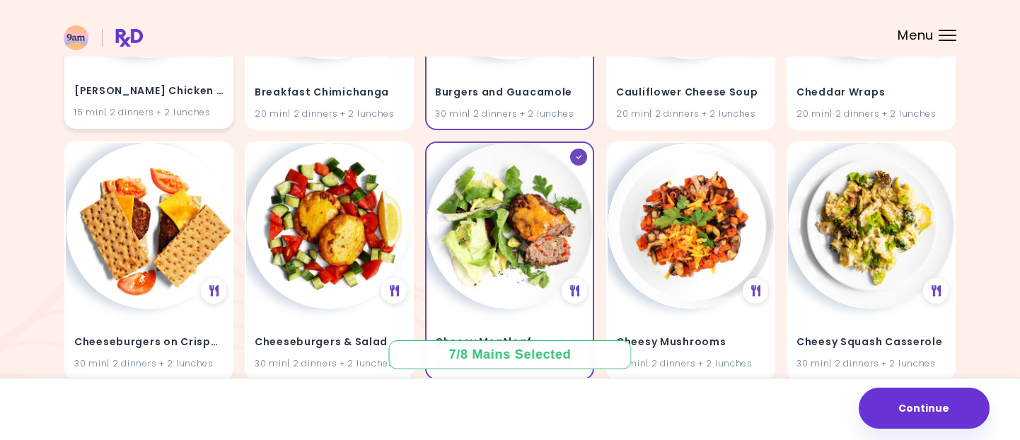
click at [141, 117] on div "15 min | 2 dinners + 2 lunches" at bounding box center [148, 111] width 149 height 13
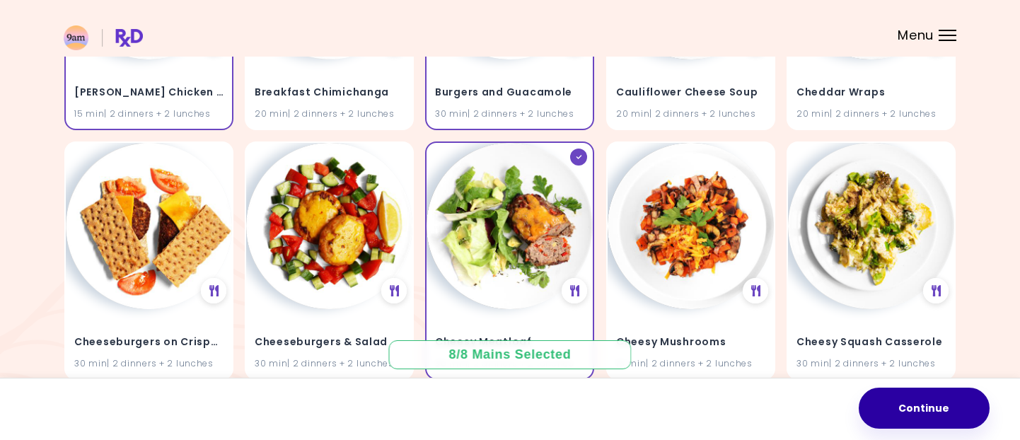
click at [945, 415] on button "Continue" at bounding box center [924, 408] width 131 height 41
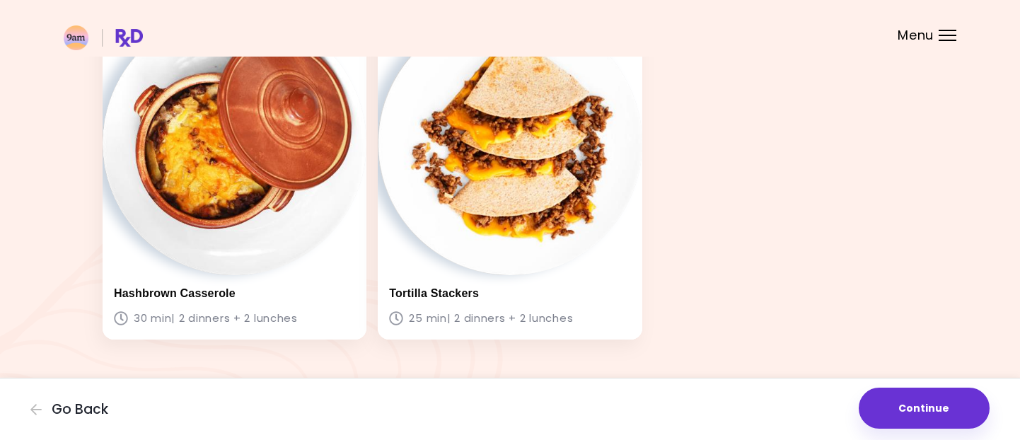
scroll to position [830, 0]
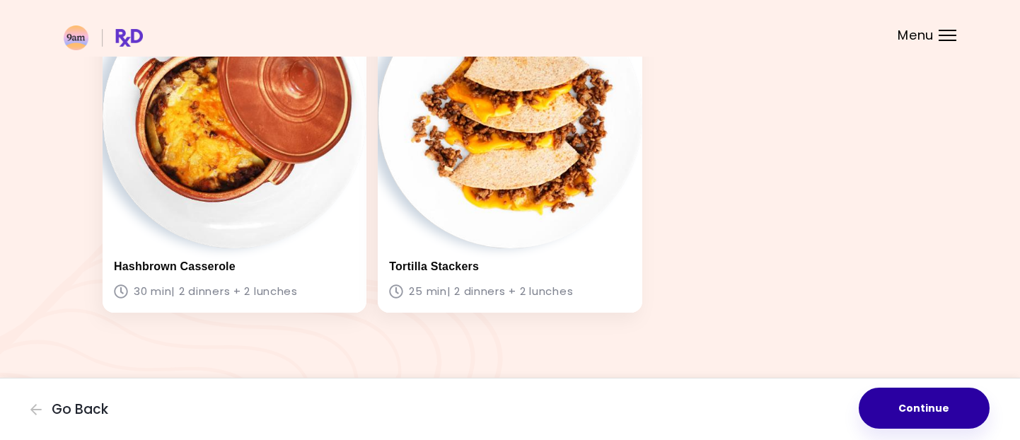
click at [885, 395] on button "Continue" at bounding box center [924, 408] width 131 height 41
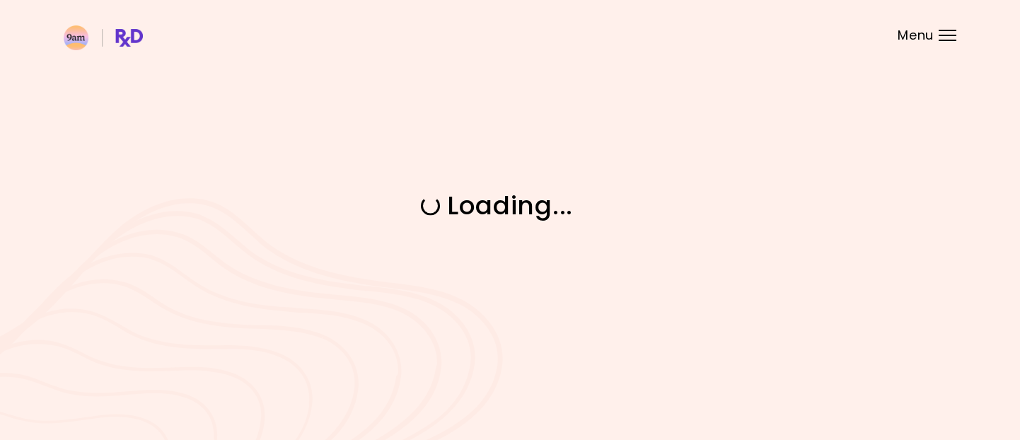
scroll to position [0, 0]
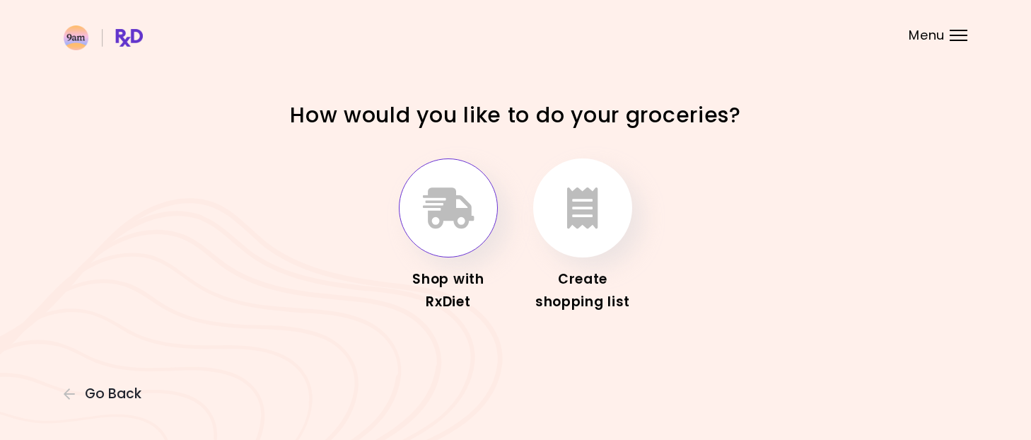
click at [416, 212] on button "button" at bounding box center [448, 207] width 99 height 99
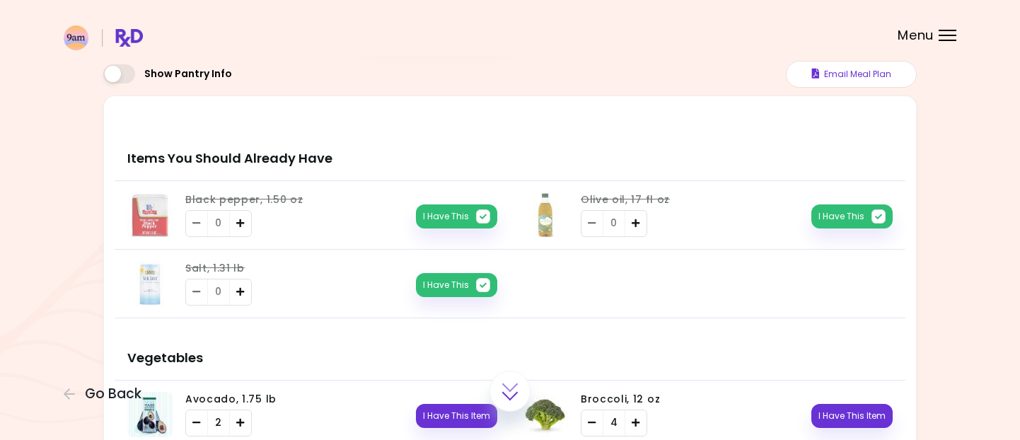
scroll to position [133, 0]
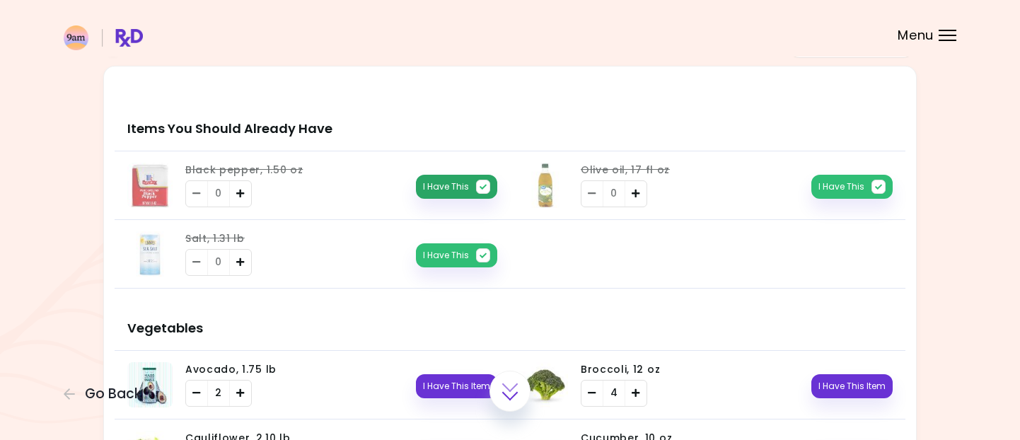
click at [459, 187] on button "I Have This" at bounding box center [456, 187] width 81 height 24
click at [459, 187] on button "I Have This Item" at bounding box center [456, 187] width 81 height 24
click at [441, 267] on div "Salt, 1.31 lb 0 I Have This" at bounding box center [335, 254] width 325 height 45
click at [441, 265] on button "I Have This" at bounding box center [456, 255] width 81 height 24
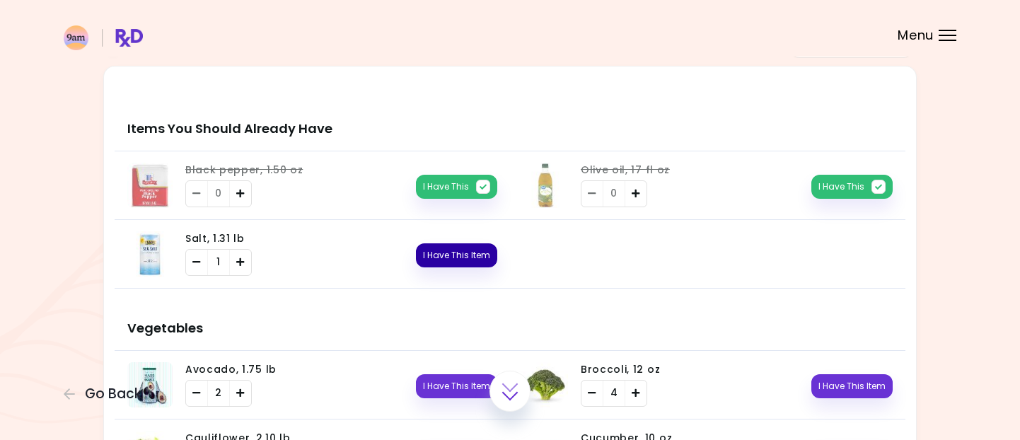
click at [441, 265] on button "I Have This Item" at bounding box center [456, 255] width 81 height 24
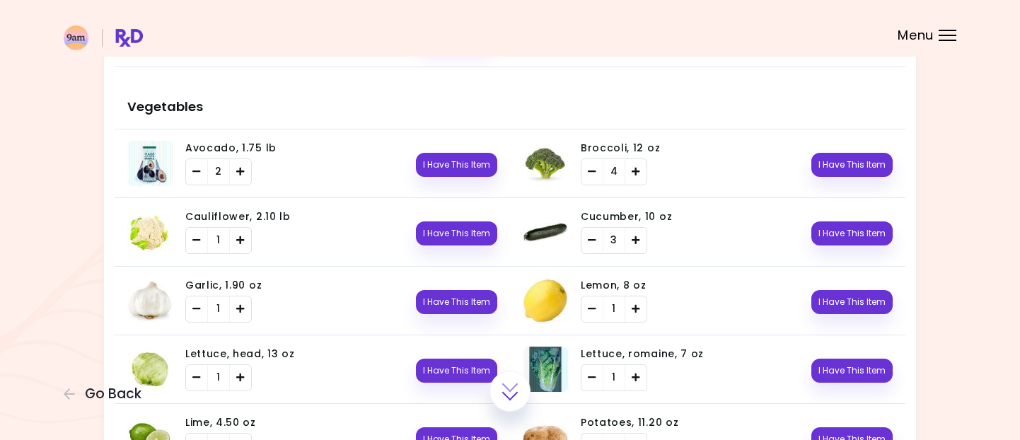
scroll to position [708, 0]
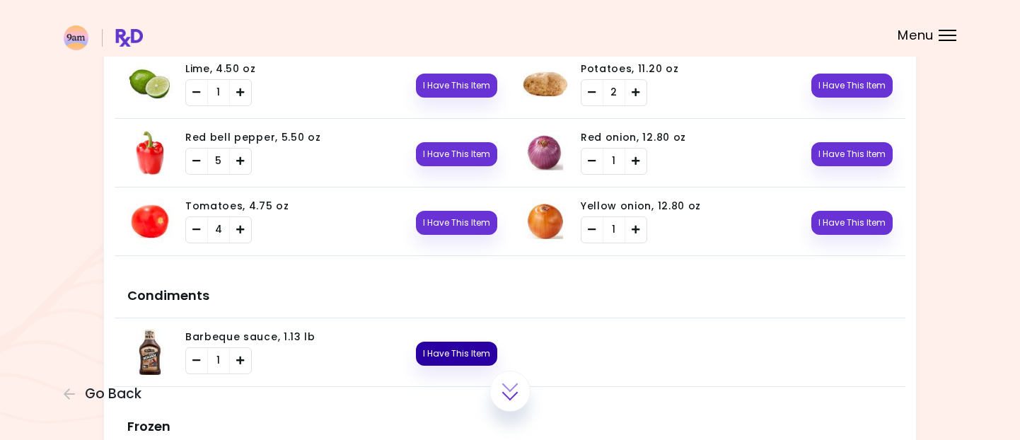
click at [457, 354] on button "I Have This Item" at bounding box center [456, 354] width 81 height 24
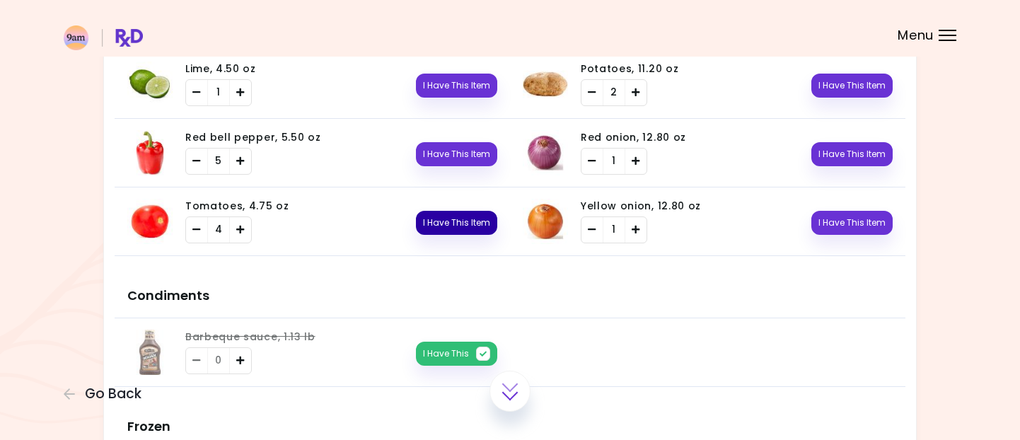
click at [436, 233] on button "I Have This Item" at bounding box center [456, 223] width 81 height 24
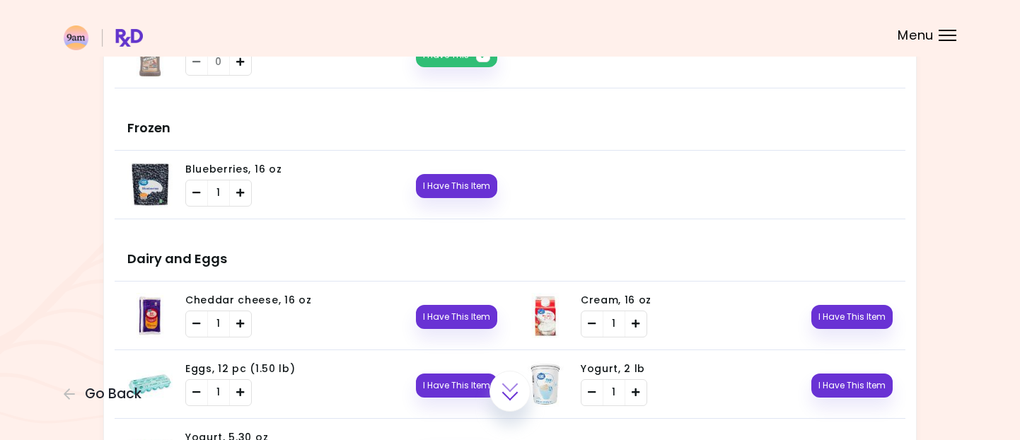
scroll to position [1030, 0]
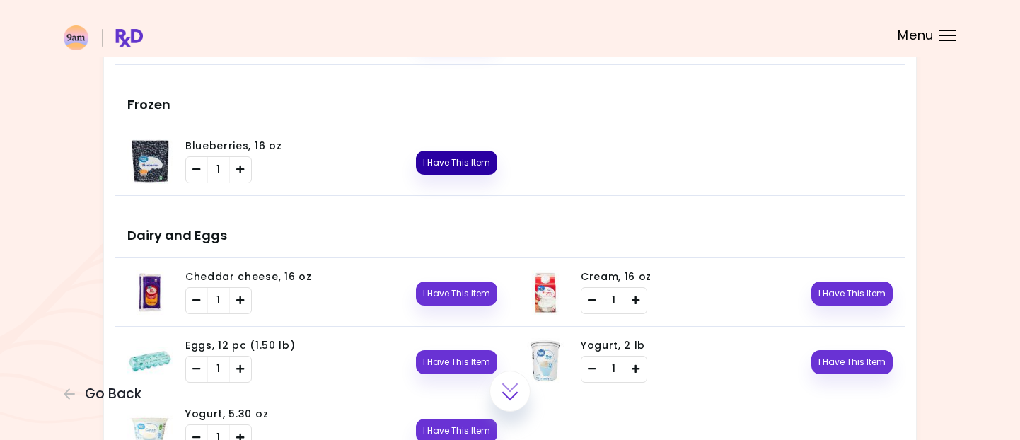
click at [441, 155] on button "I Have This Item" at bounding box center [456, 163] width 81 height 24
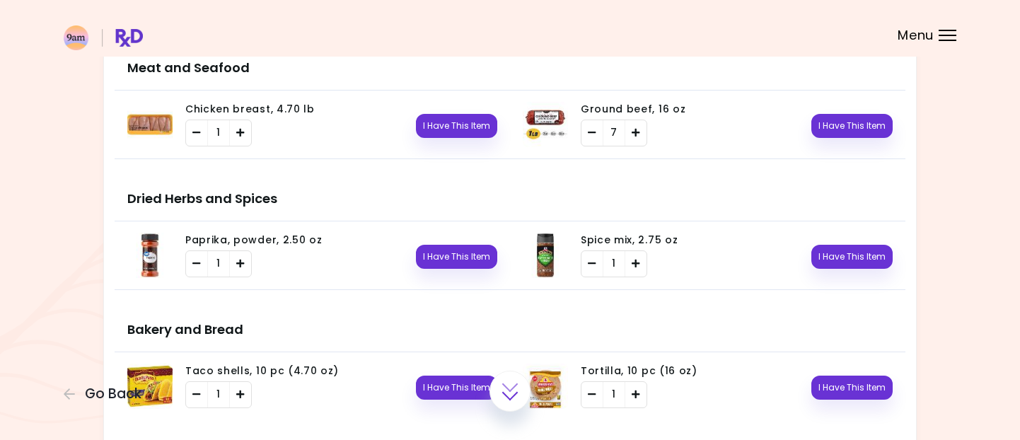
scroll to position [1469, 0]
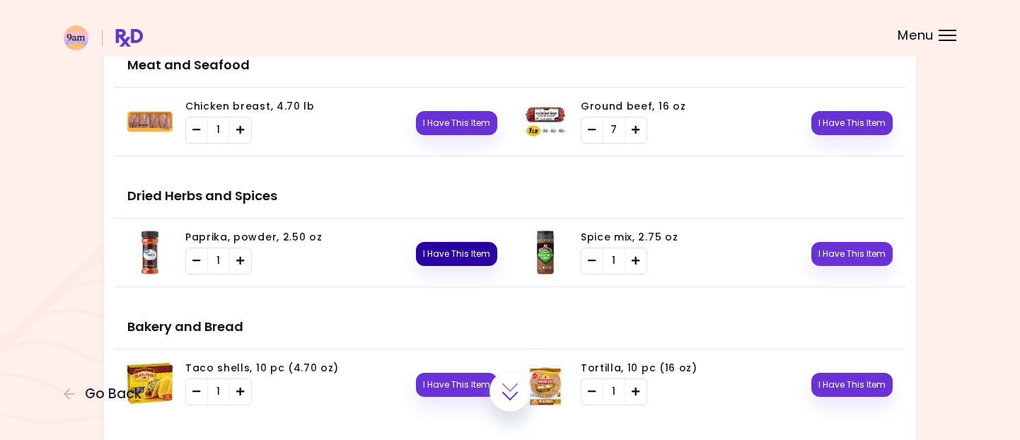
click at [437, 242] on button "I Have This Item" at bounding box center [456, 254] width 81 height 24
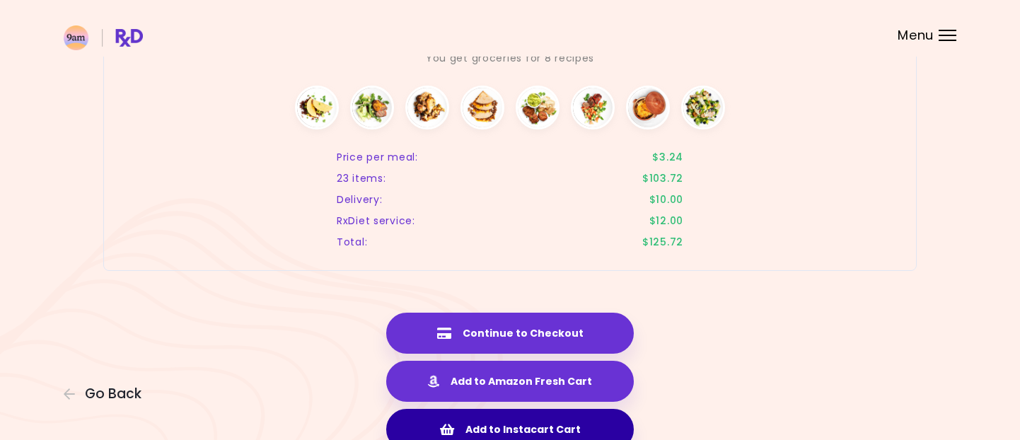
scroll to position [2020, 0]
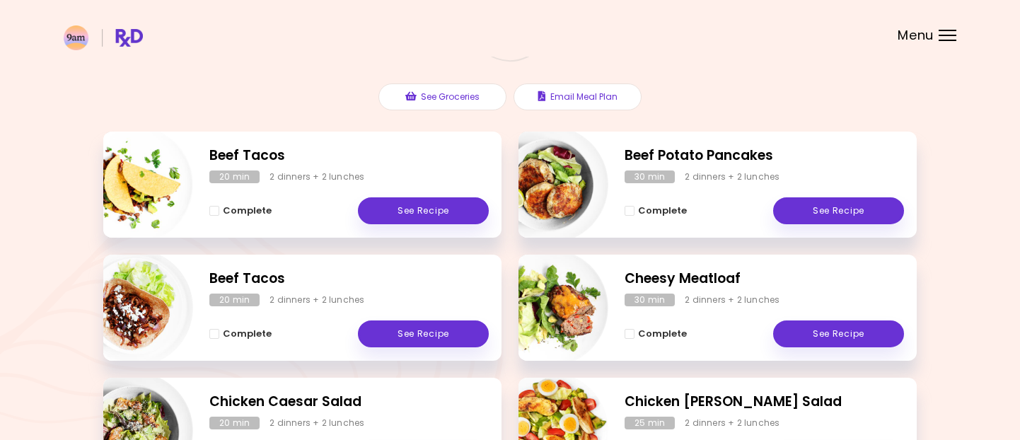
scroll to position [116, 0]
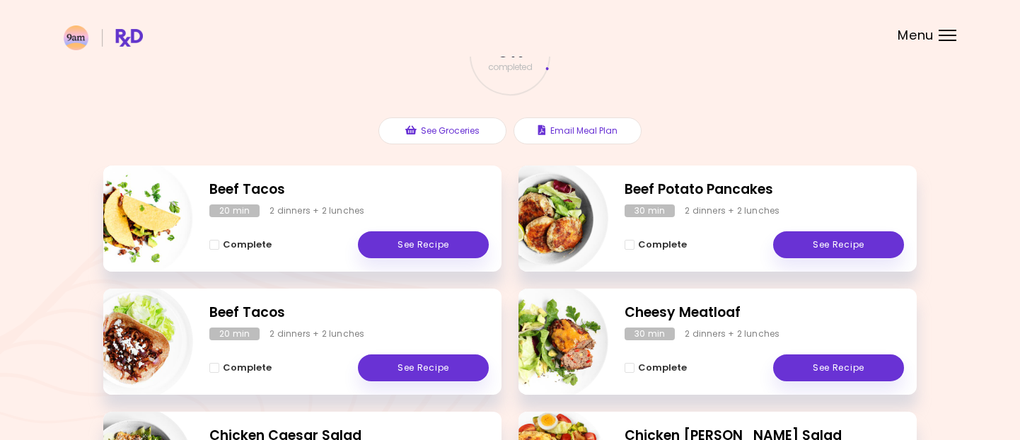
click at [942, 40] on div at bounding box center [948, 40] width 18 height 1
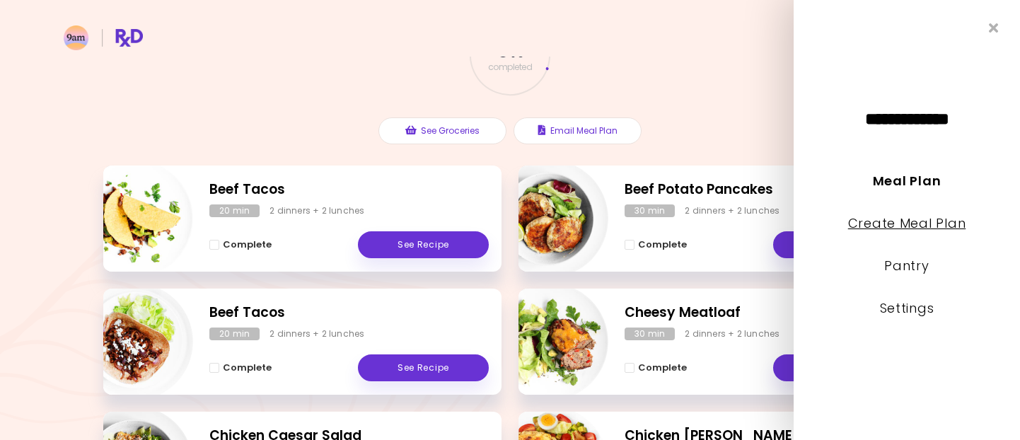
click at [884, 216] on link "Create Meal Plan" at bounding box center [907, 223] width 118 height 18
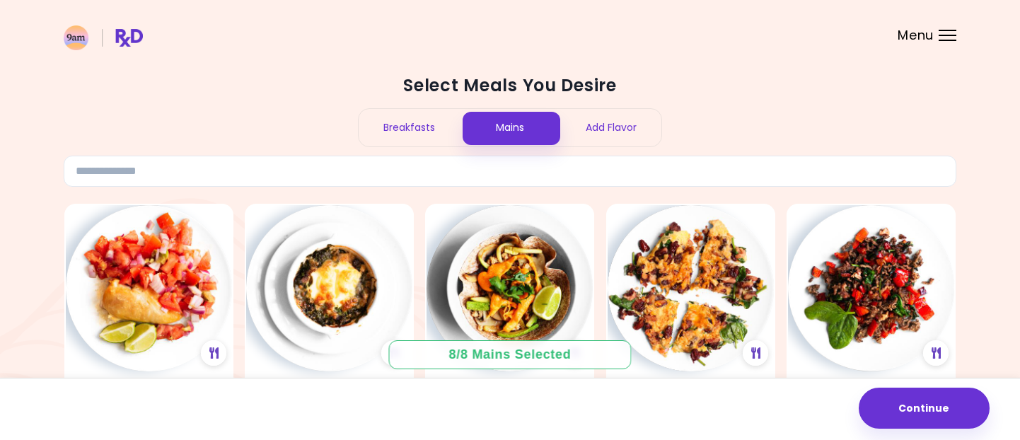
click at [952, 35] on div at bounding box center [948, 35] width 18 height 1
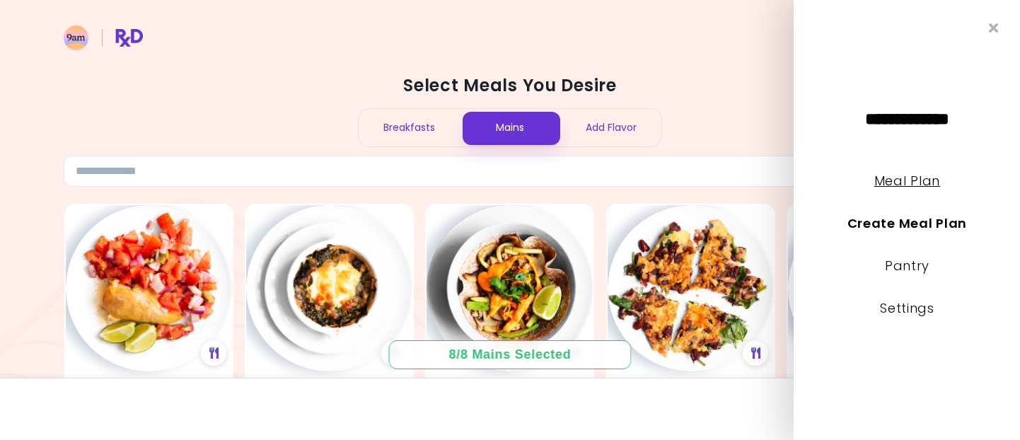
click at [888, 183] on link "Meal Plan" at bounding box center [907, 181] width 66 height 18
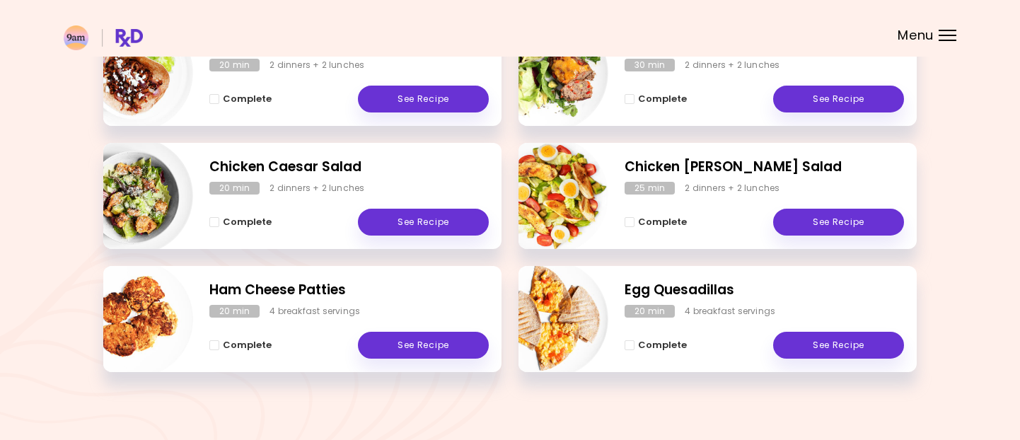
scroll to position [393, 0]
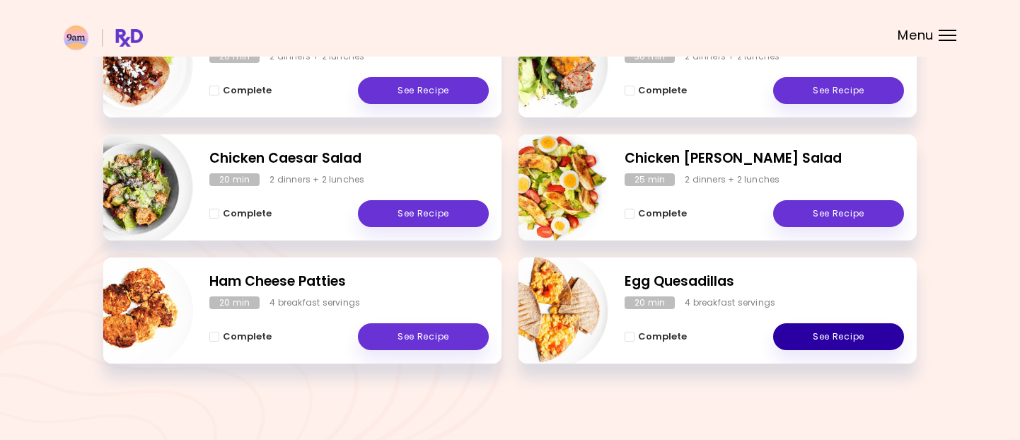
click at [842, 335] on link "See Recipe" at bounding box center [838, 336] width 131 height 27
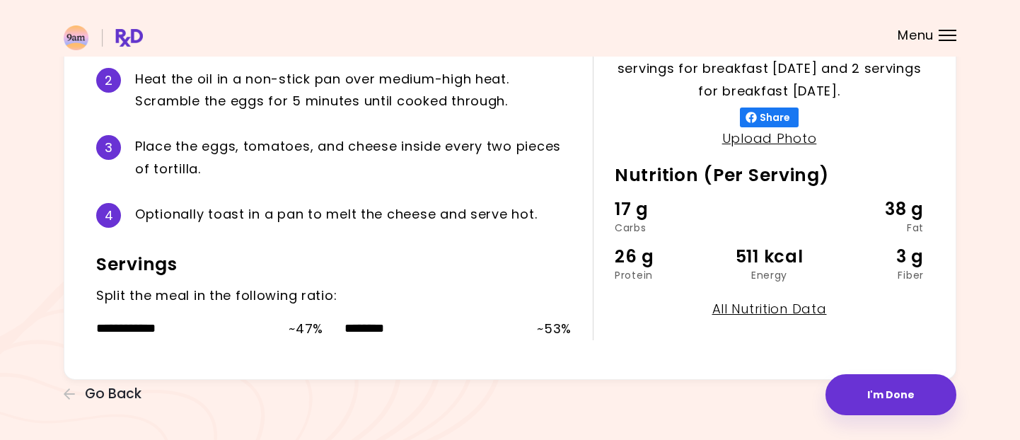
scroll to position [416, 0]
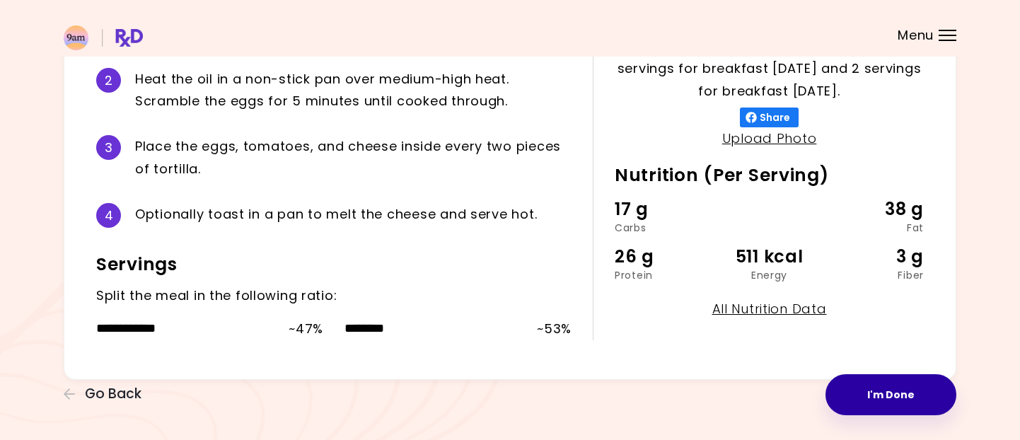
click at [908, 401] on button "I'm Done" at bounding box center [891, 394] width 131 height 41
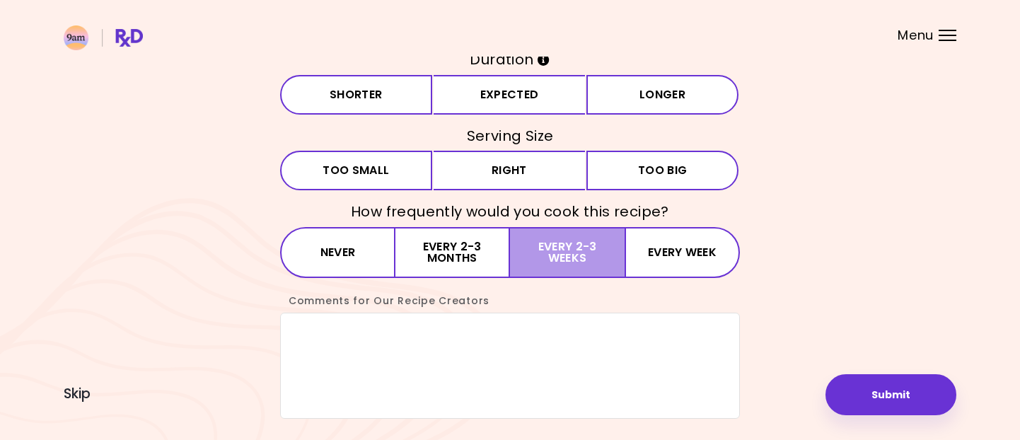
scroll to position [167, 0]
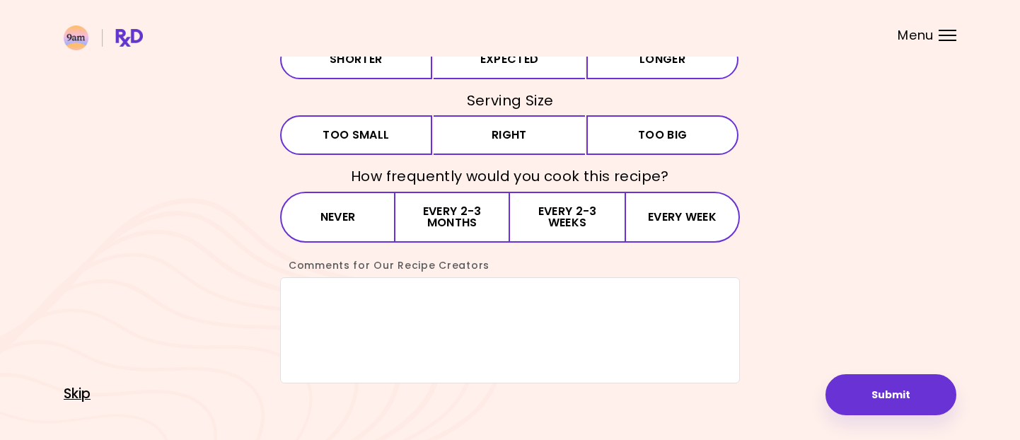
click at [86, 394] on span "Skip" at bounding box center [77, 394] width 27 height 16
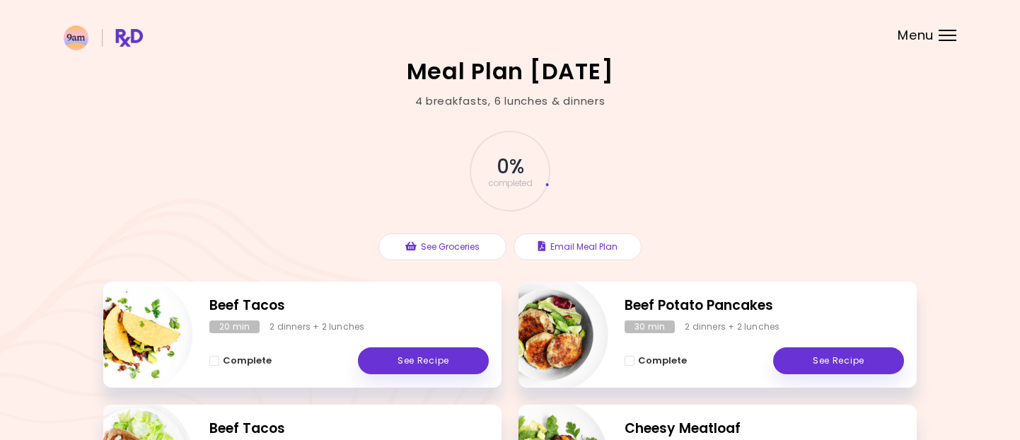
click at [947, 42] on header at bounding box center [510, 28] width 1020 height 57
click at [948, 32] on div "Menu" at bounding box center [948, 35] width 18 height 11
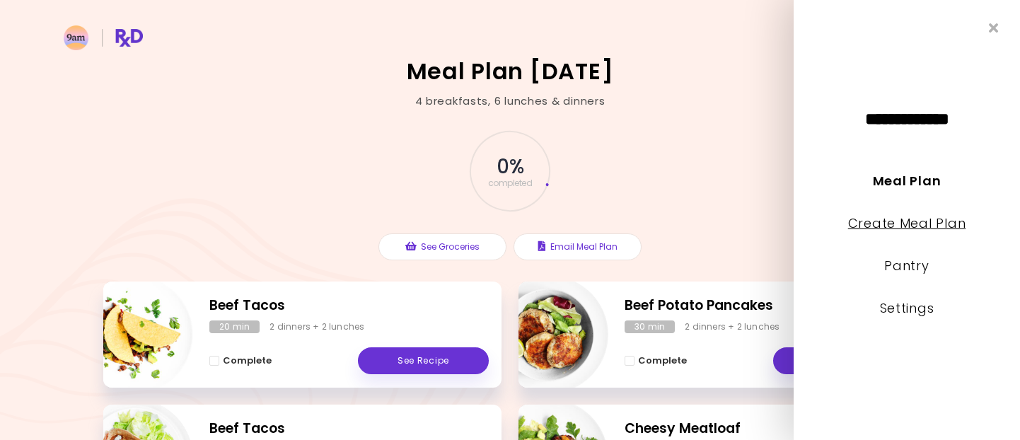
click at [909, 219] on link "Create Meal Plan" at bounding box center [907, 223] width 118 height 18
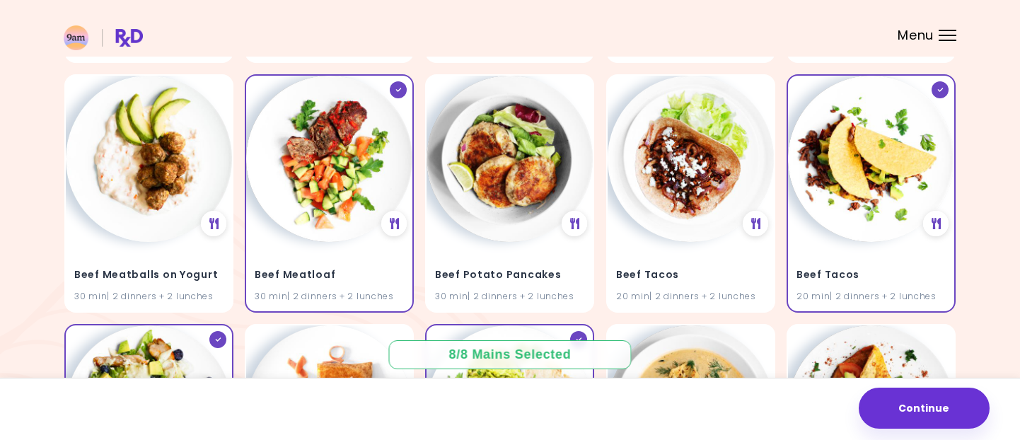
scroll to position [674, 0]
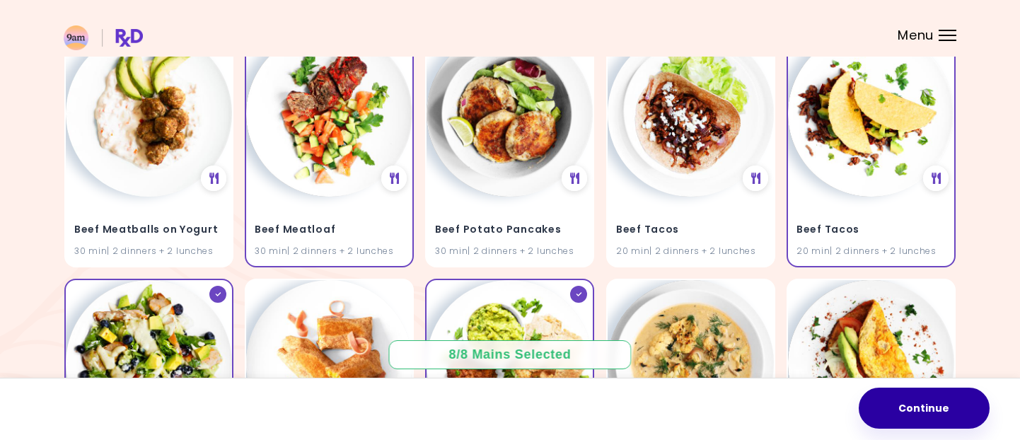
click at [925, 415] on button "Continue" at bounding box center [924, 408] width 131 height 41
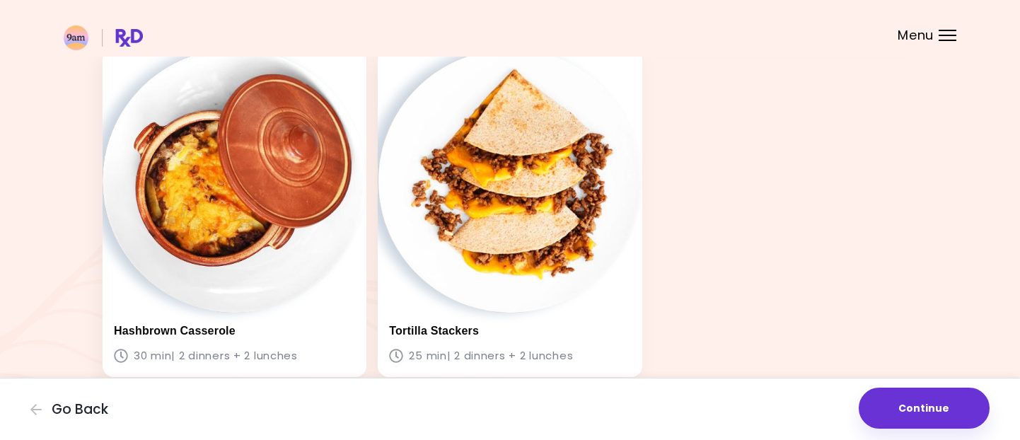
scroll to position [780, 0]
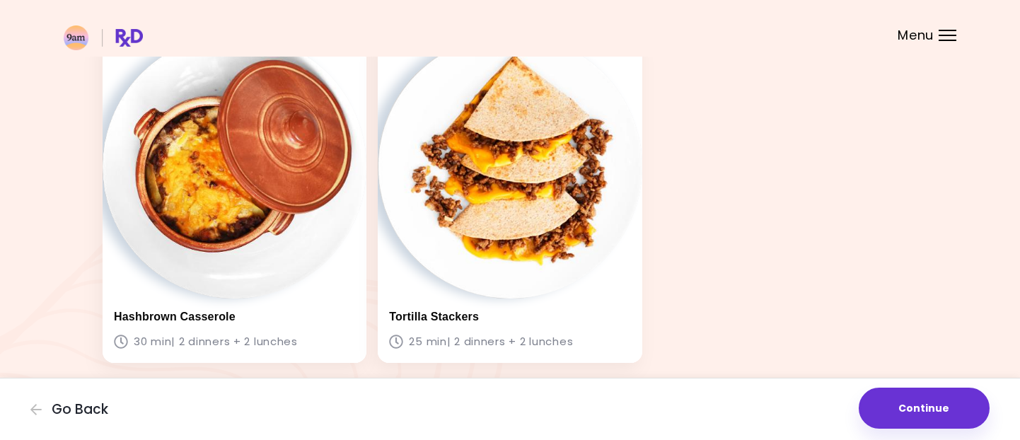
click at [893, 411] on button "Continue" at bounding box center [924, 408] width 131 height 41
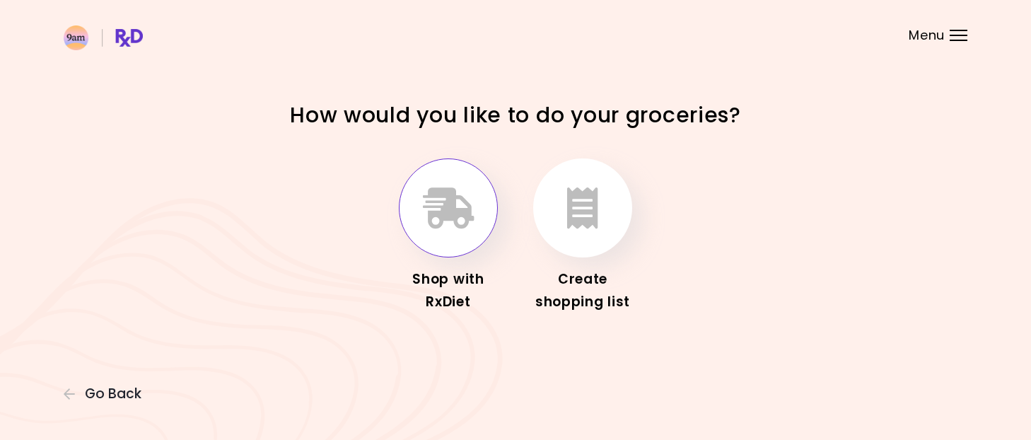
click at [439, 201] on icon "button" at bounding box center [449, 207] width 52 height 41
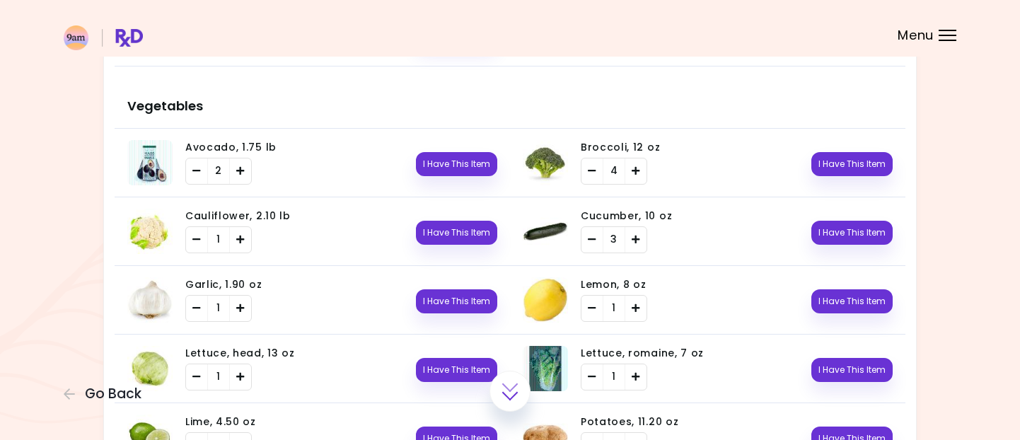
scroll to position [369, 0]
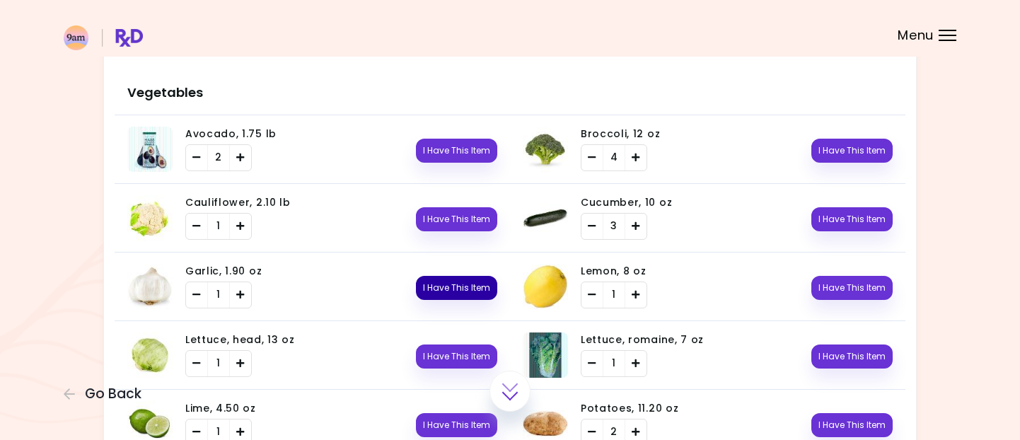
click at [432, 291] on button "I Have This Item" at bounding box center [456, 288] width 81 height 24
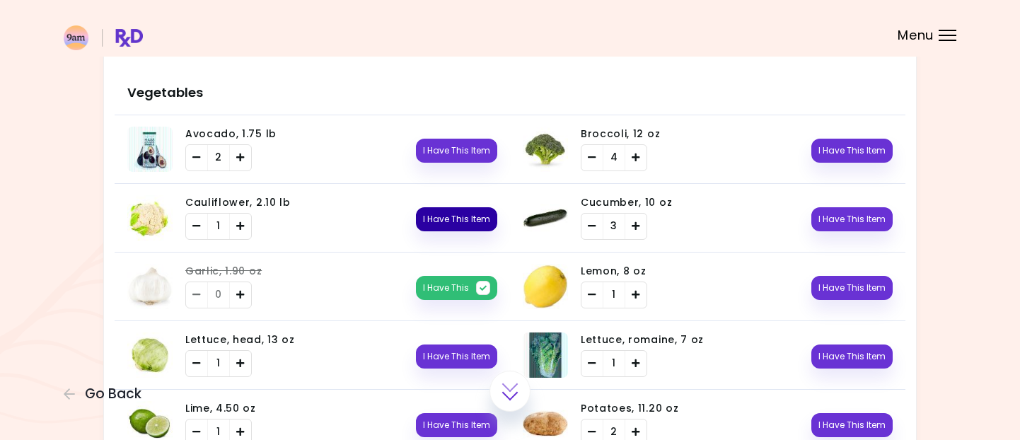
click at [442, 212] on button "I Have This Item" at bounding box center [456, 219] width 81 height 24
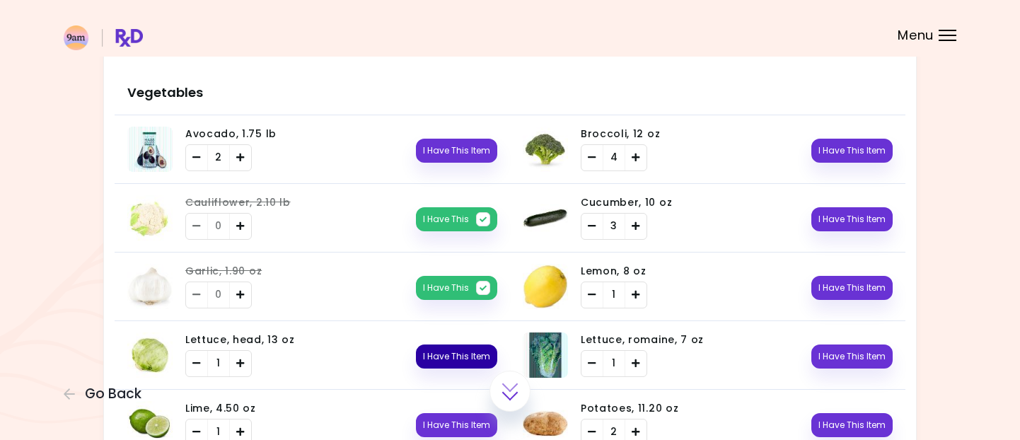
click at [442, 362] on button "I Have This Item" at bounding box center [456, 356] width 81 height 24
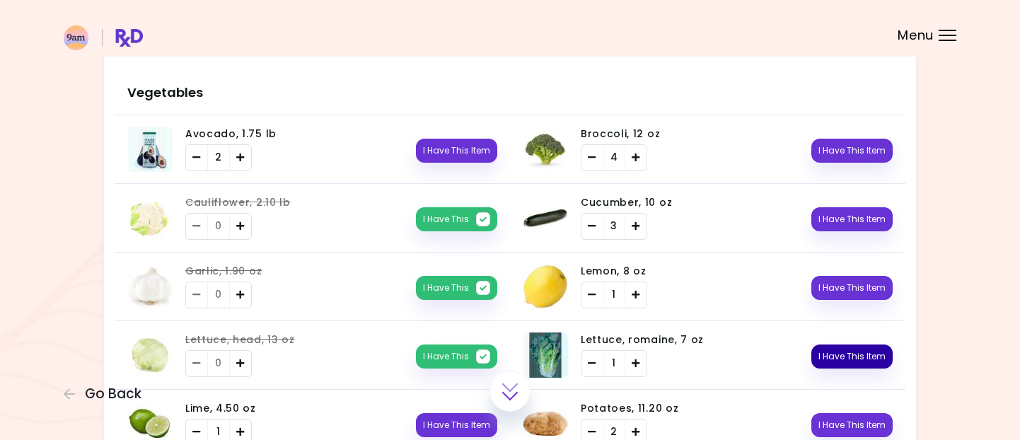
click at [840, 358] on button "I Have This Item" at bounding box center [851, 356] width 81 height 24
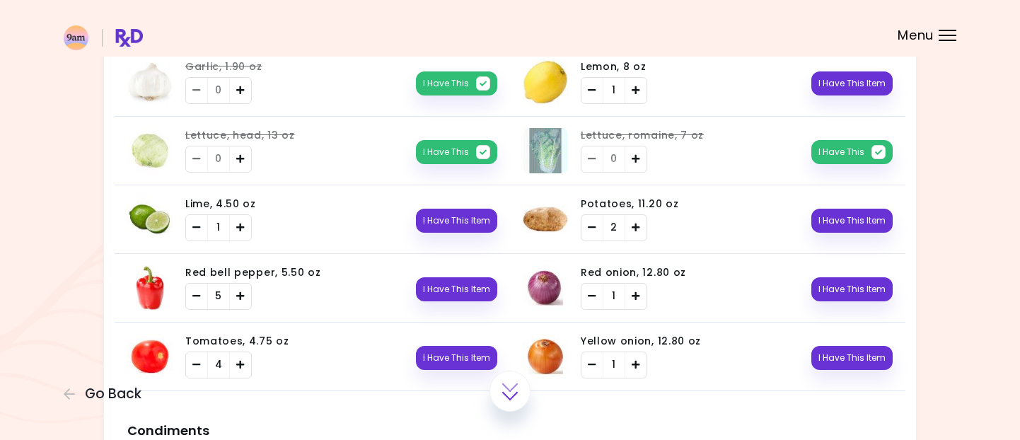
scroll to position [583, 0]
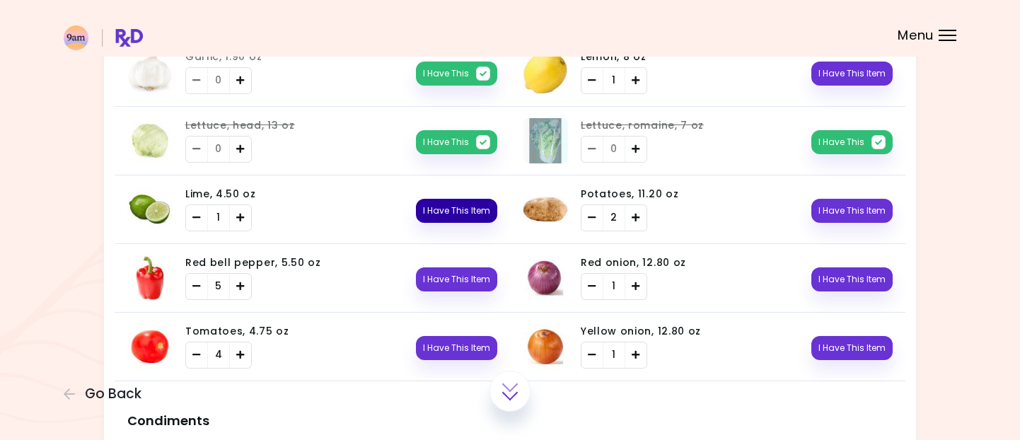
click at [436, 204] on button "I Have This Item" at bounding box center [456, 211] width 81 height 24
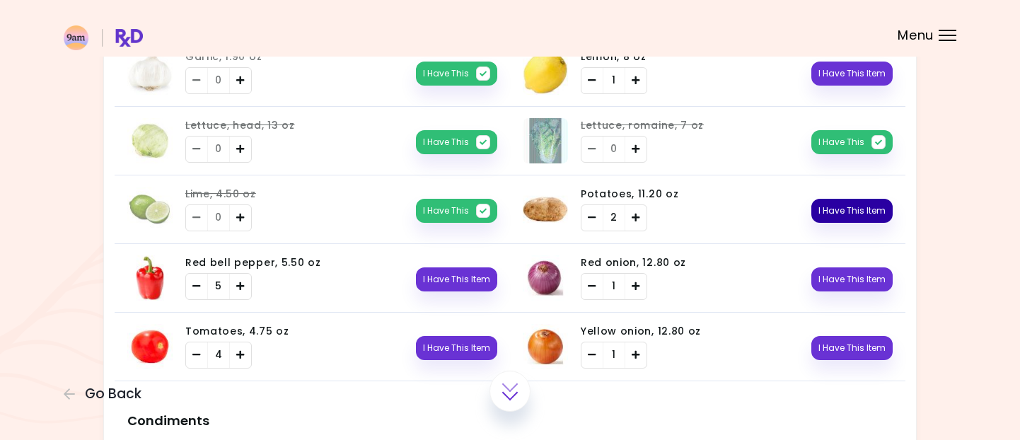
click at [840, 220] on button "I Have This Item" at bounding box center [851, 211] width 81 height 24
drag, startPoint x: 845, startPoint y: 281, endPoint x: 836, endPoint y: 293, distance: 14.7
click at [843, 284] on button "I Have This Item" at bounding box center [851, 279] width 81 height 24
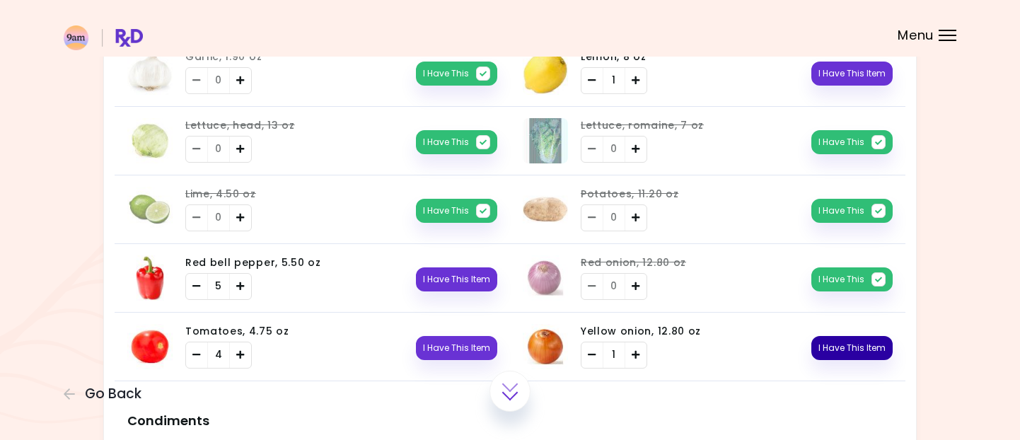
click at [816, 351] on button "I Have This Item" at bounding box center [851, 348] width 81 height 24
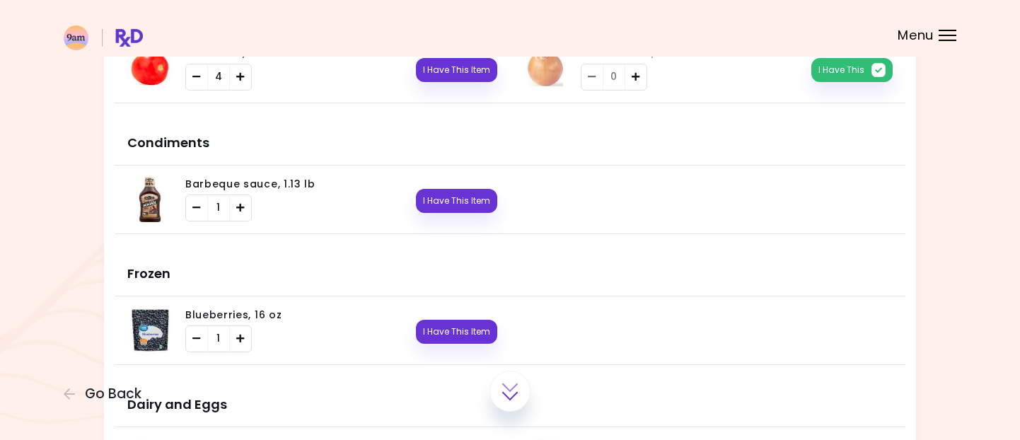
scroll to position [878, 0]
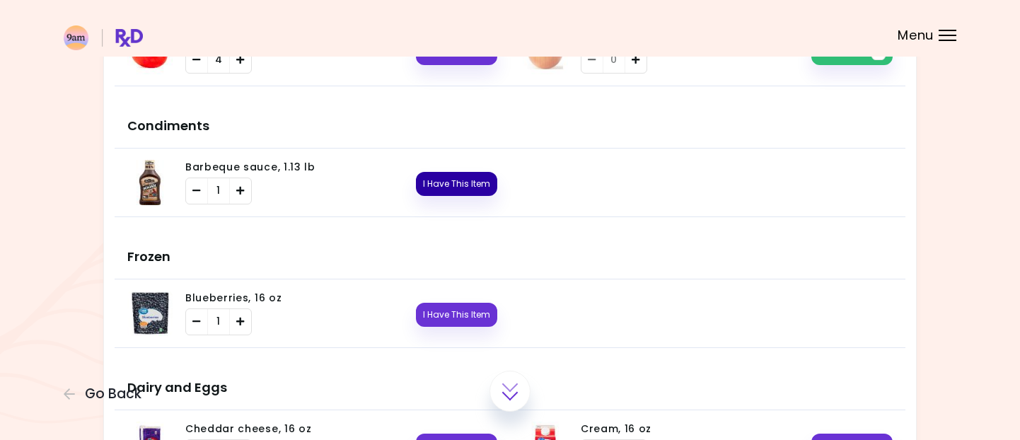
click at [490, 185] on button "I Have This Item" at bounding box center [456, 184] width 81 height 24
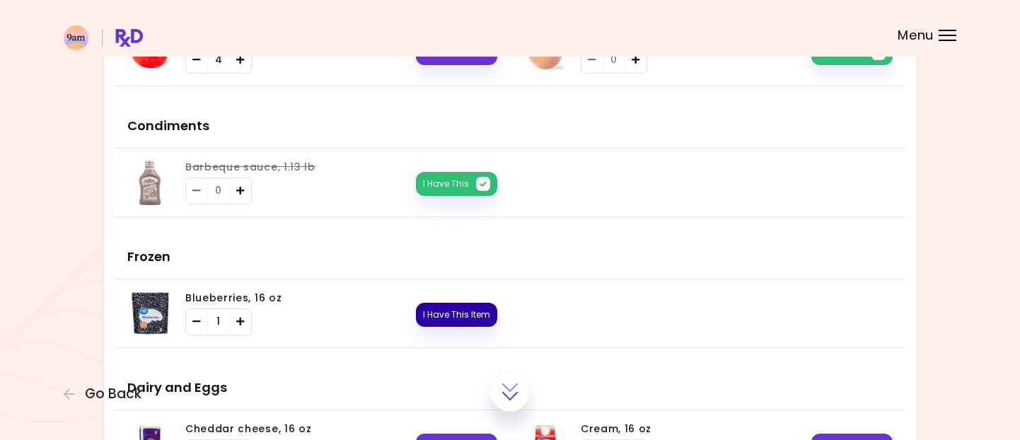
click at [447, 318] on button "I Have This Item" at bounding box center [456, 315] width 81 height 24
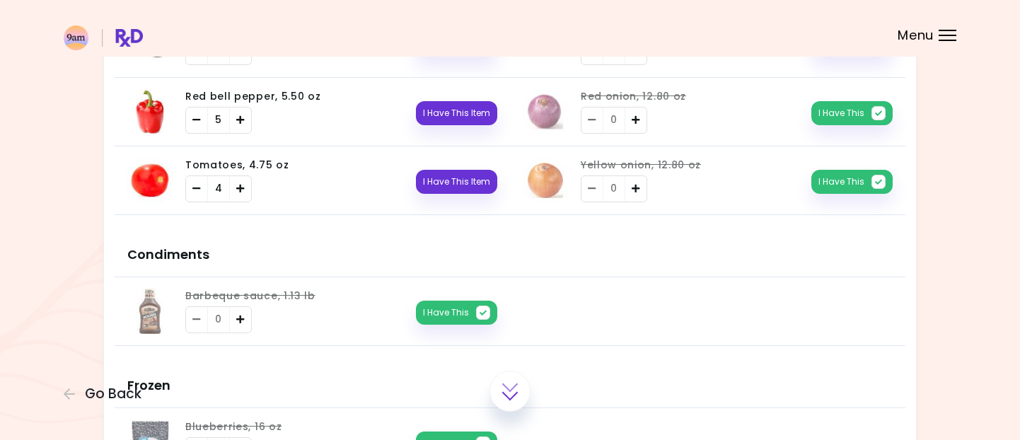
scroll to position [0, 0]
